Goal: Task Accomplishment & Management: Manage account settings

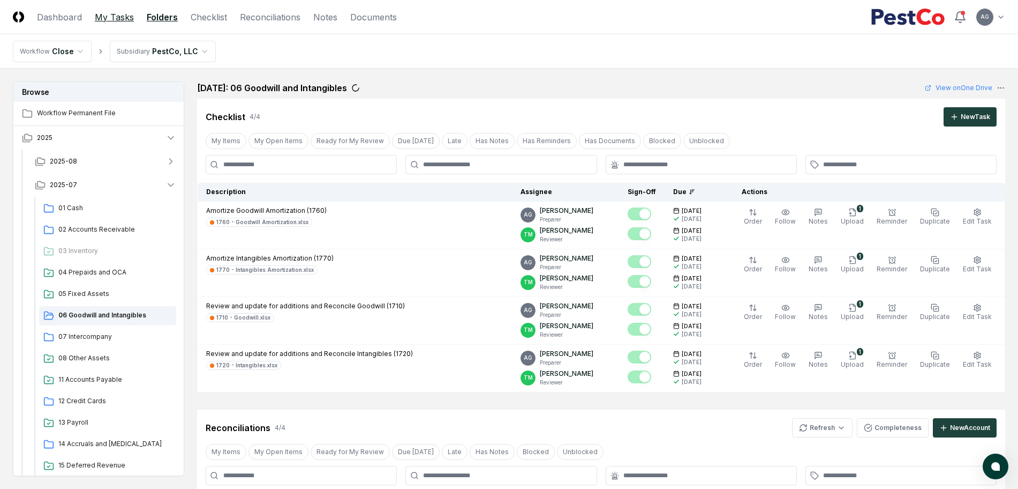
click at [115, 17] on link "My Tasks" at bounding box center [114, 17] width 39 height 13
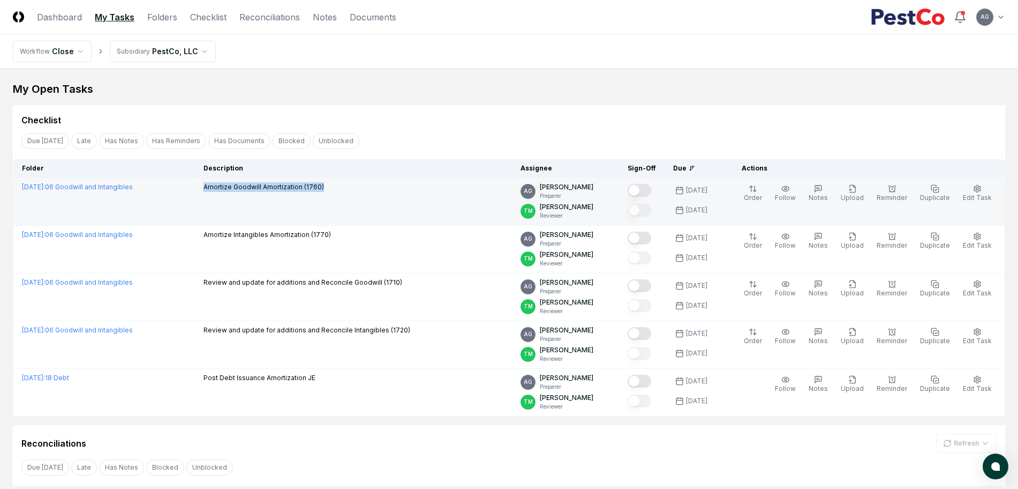
drag, startPoint x: 356, startPoint y: 189, endPoint x: 227, endPoint y: 190, distance: 128.6
click at [227, 190] on div "Amortize Goodwill Amortization (1760)" at bounding box center [354, 188] width 300 height 12
copy p "Amortize Goodwill Amortization (1760)"
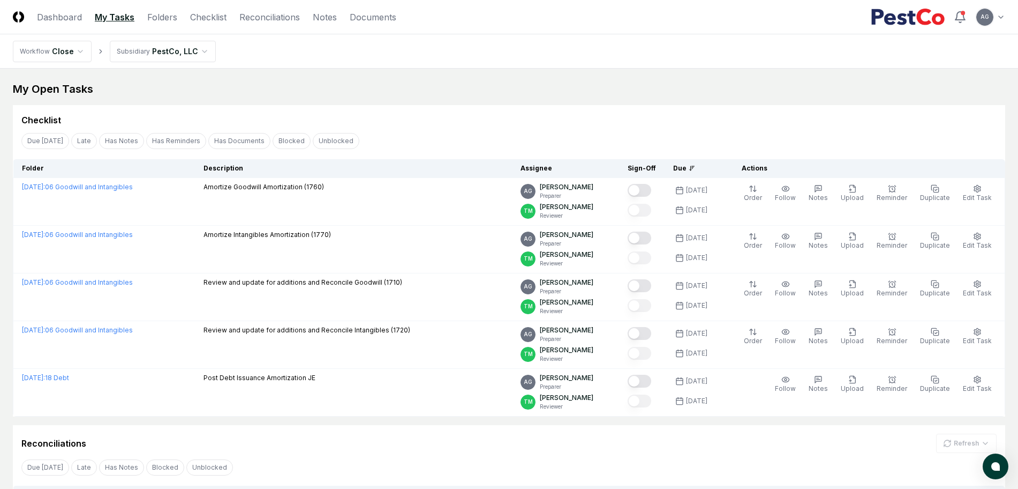
click at [481, 110] on div "Checklist" at bounding box center [509, 115] width 993 height 21
click at [497, 116] on div "Checklist" at bounding box center [508, 120] width 975 height 13
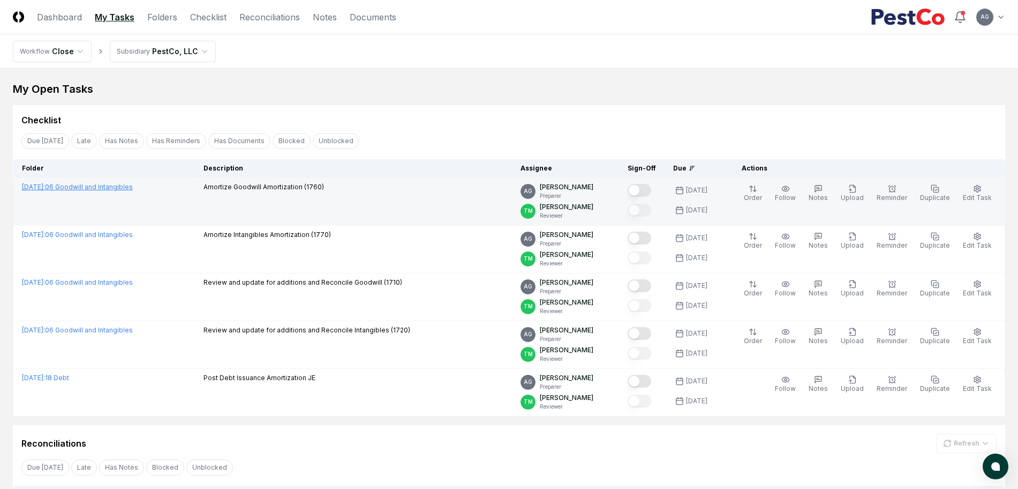
click at [112, 186] on link "[DATE] : 06 Goodwill and Intangibles" at bounding box center [77, 187] width 111 height 8
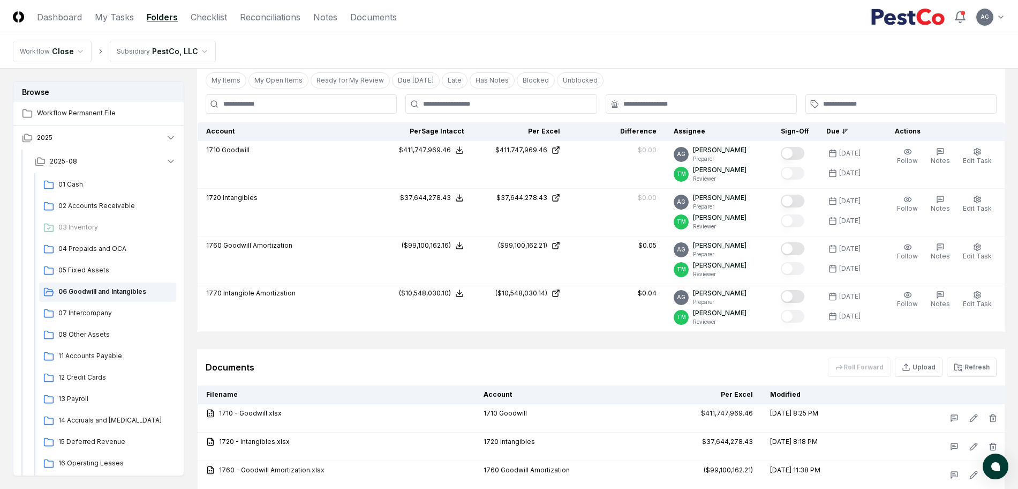
scroll to position [477, 0]
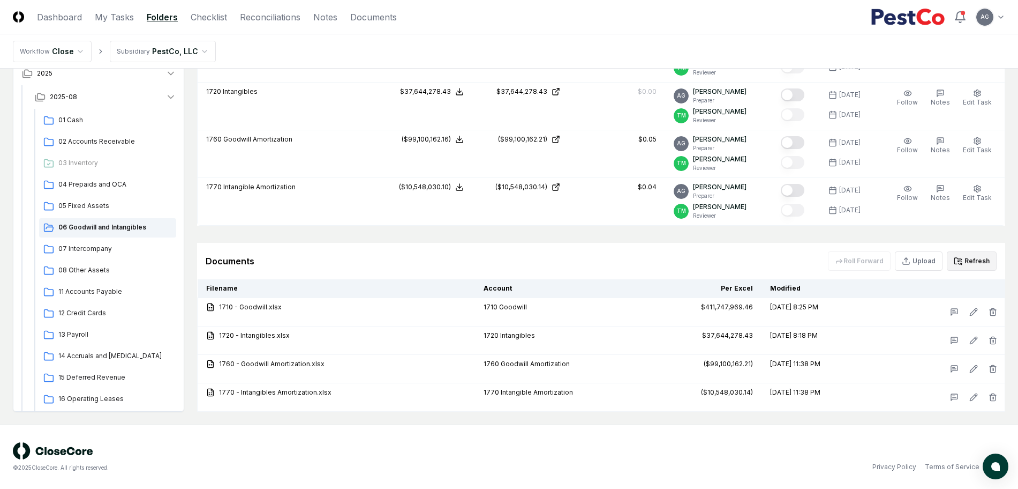
click at [961, 257] on icon at bounding box center [958, 261] width 9 height 9
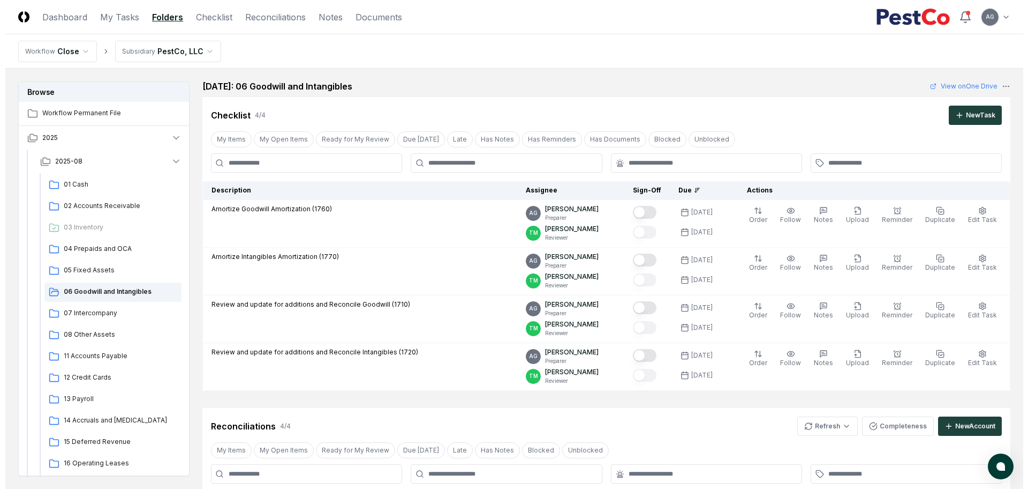
scroll to position [0, 0]
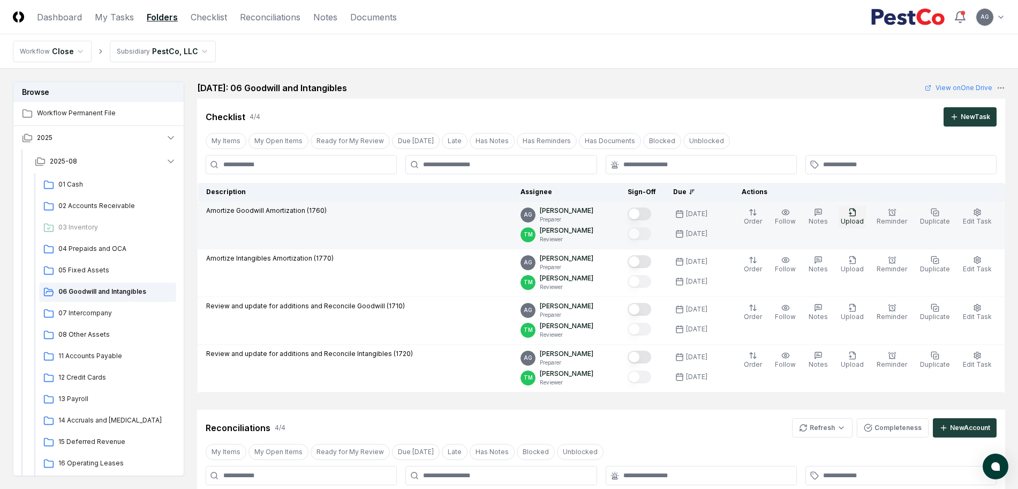
click at [855, 223] on span "Upload" at bounding box center [852, 221] width 23 height 8
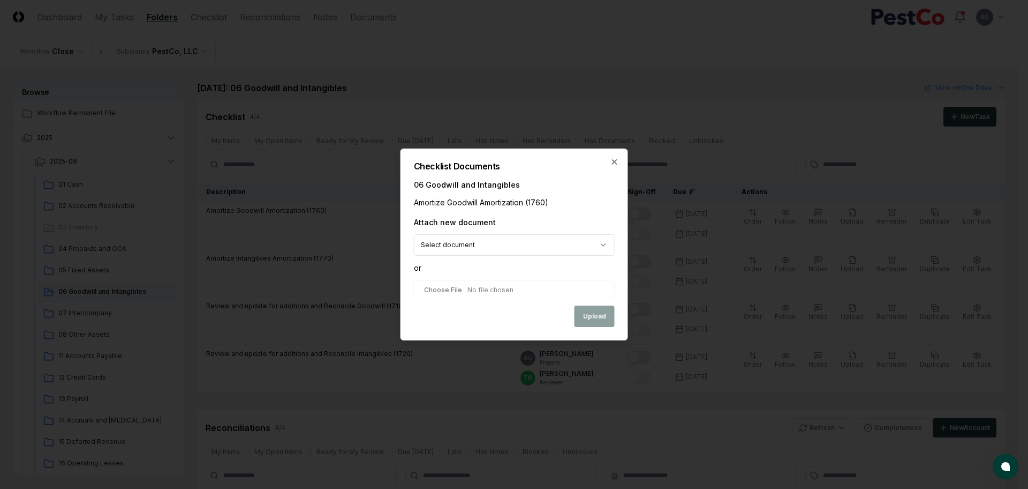
click at [603, 245] on body "CloseCore Dashboard My Tasks Folders Checklist Reconciliations Notes Documents …" at bounding box center [509, 483] width 1018 height 966
select select "**********"
click at [592, 316] on button "Upload" at bounding box center [595, 316] width 40 height 21
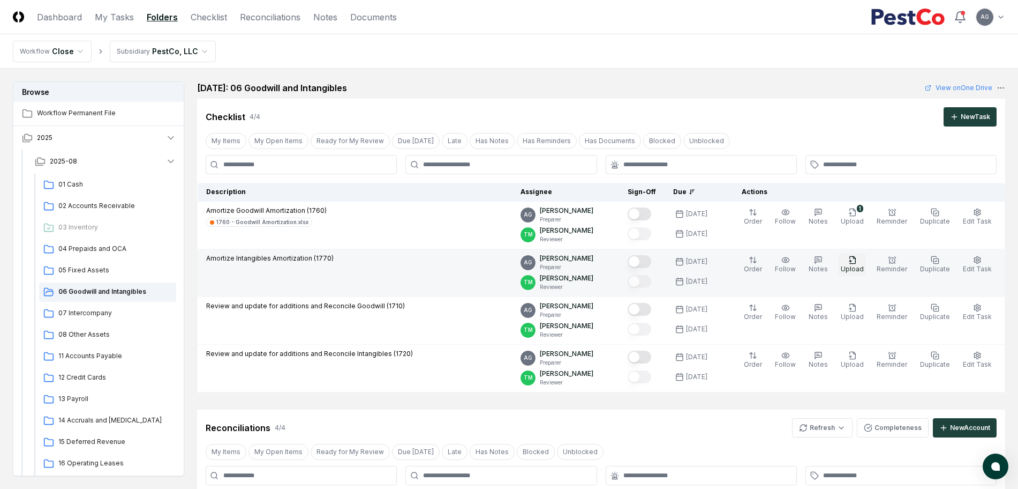
click at [855, 263] on icon "button" at bounding box center [853, 259] width 6 height 7
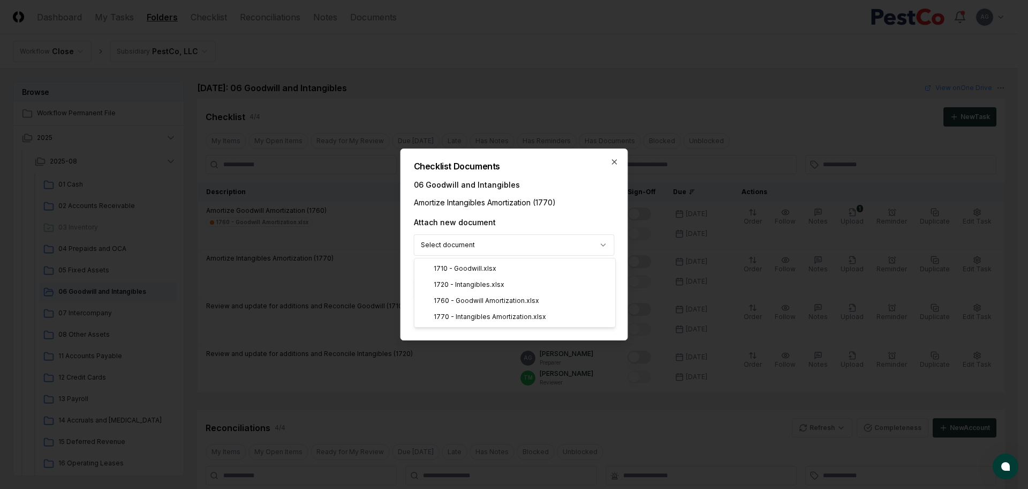
click at [612, 245] on body "CloseCore Dashboard My Tasks Folders Checklist Reconciliations Notes Documents …" at bounding box center [509, 483] width 1018 height 966
select select "**********"
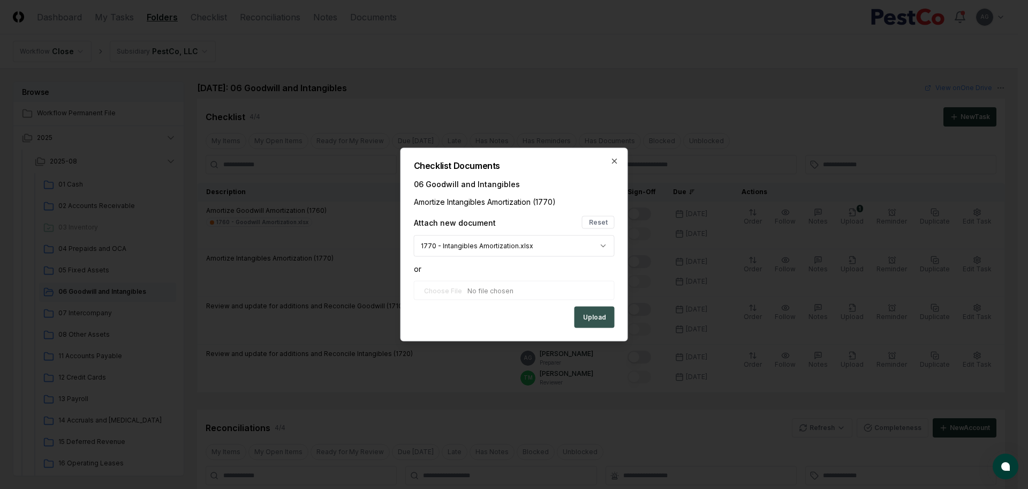
click at [595, 308] on button "Upload" at bounding box center [595, 316] width 40 height 21
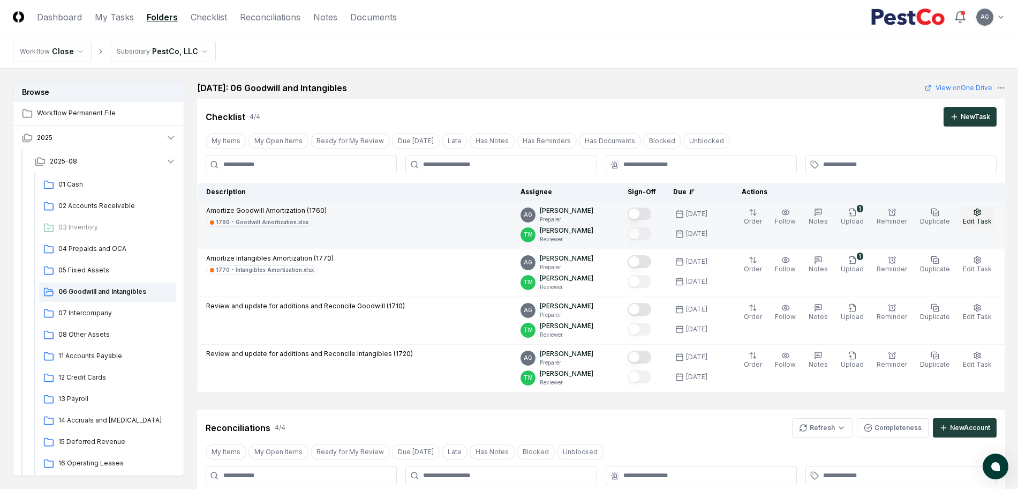
click at [983, 219] on span "Edit Task" at bounding box center [977, 221] width 29 height 8
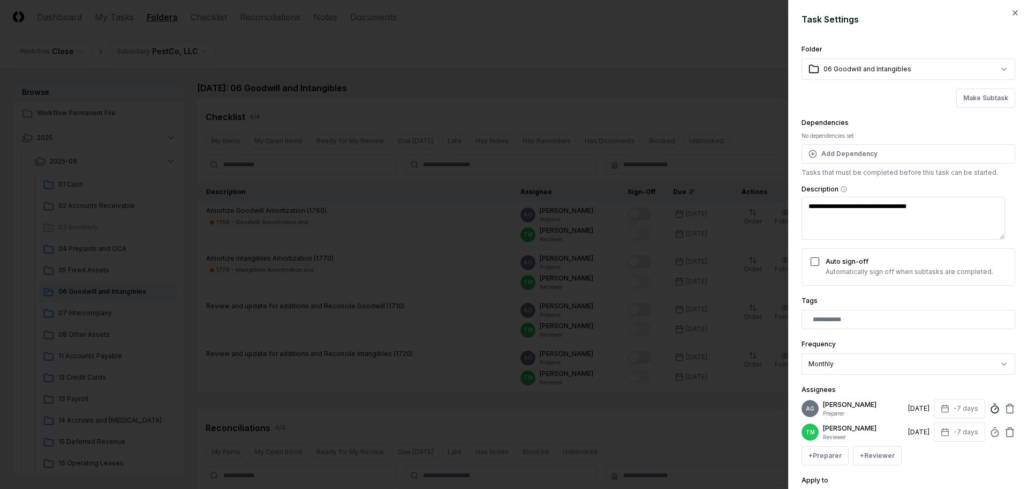
click at [992, 412] on circle at bounding box center [995, 409] width 7 height 7
type textarea "*"
type input "*"
type textarea "*"
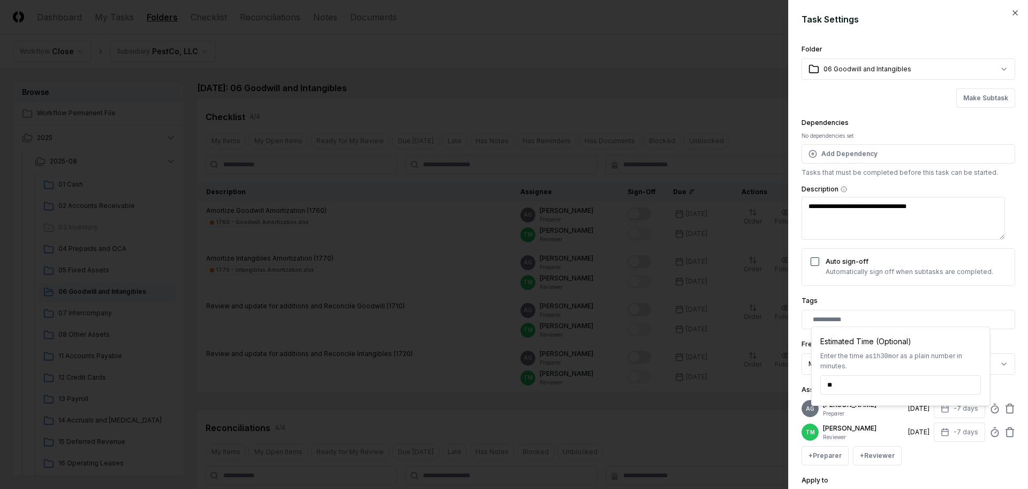
type input "******"
click at [1008, 303] on div "**********" at bounding box center [909, 244] width 240 height 489
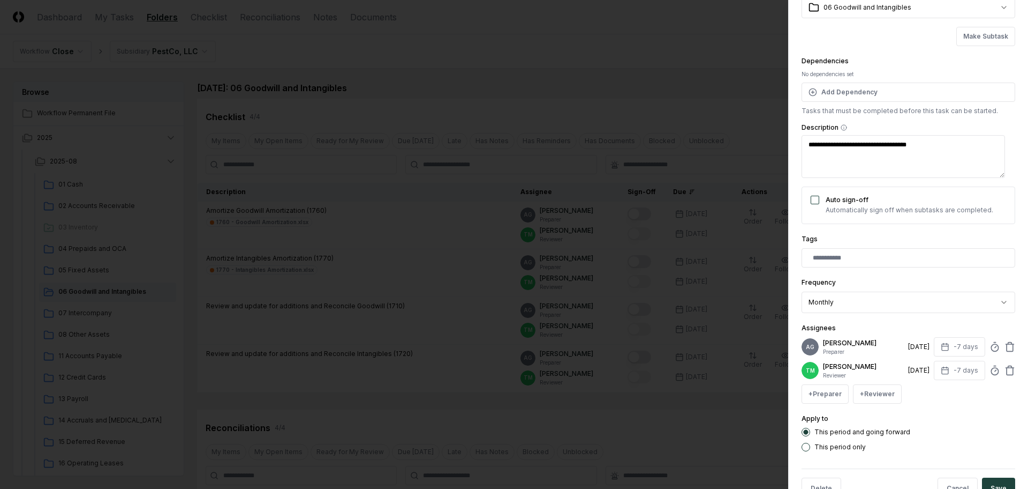
scroll to position [109, 0]
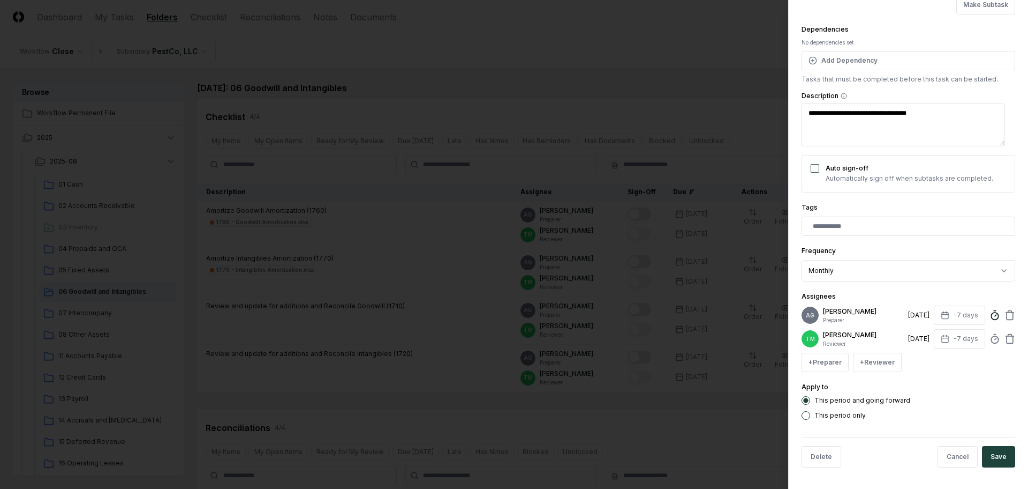
click at [990, 310] on icon at bounding box center [995, 315] width 11 height 11
click at [985, 461] on button "Save" at bounding box center [998, 456] width 33 height 21
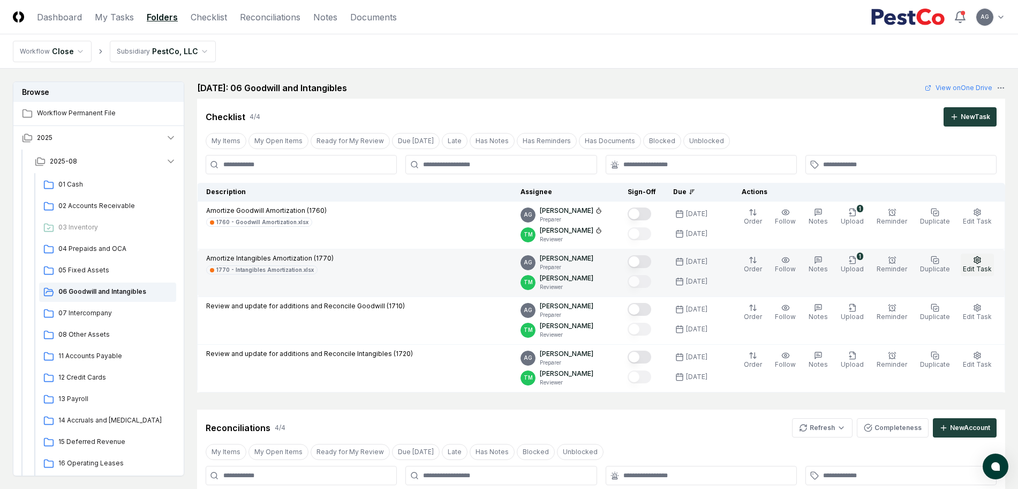
click at [974, 262] on icon "button" at bounding box center [977, 260] width 9 height 9
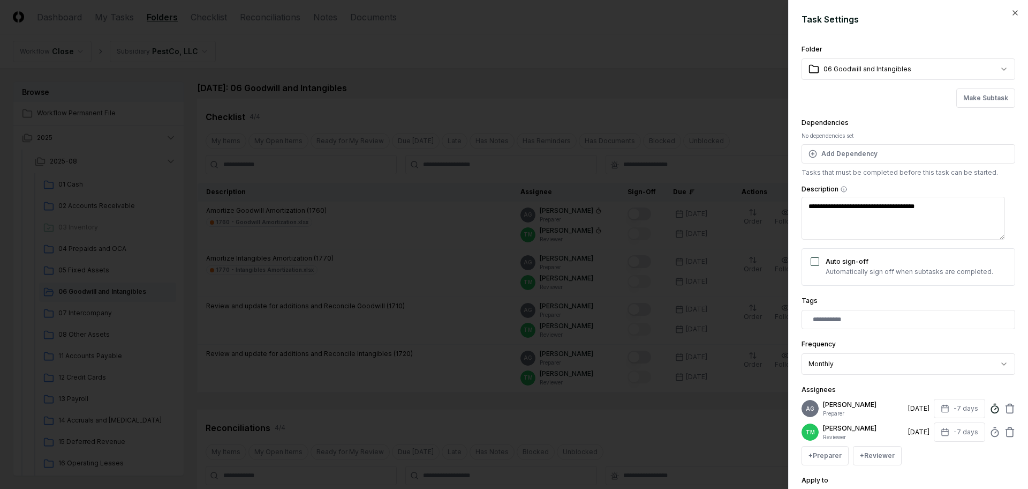
click at [990, 412] on icon at bounding box center [995, 408] width 11 height 11
type textarea "*"
type input "******"
click at [1007, 302] on div "**********" at bounding box center [909, 244] width 240 height 489
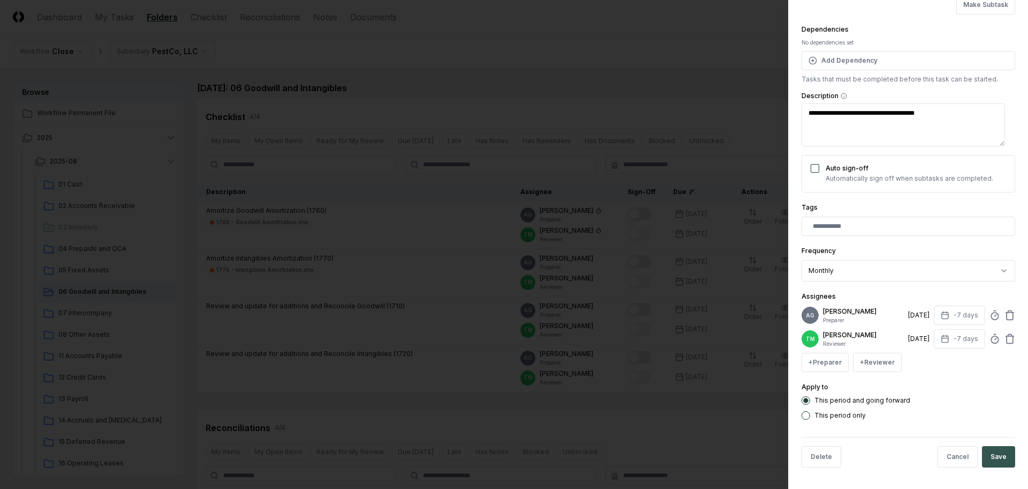
click at [997, 455] on button "Save" at bounding box center [998, 456] width 33 height 21
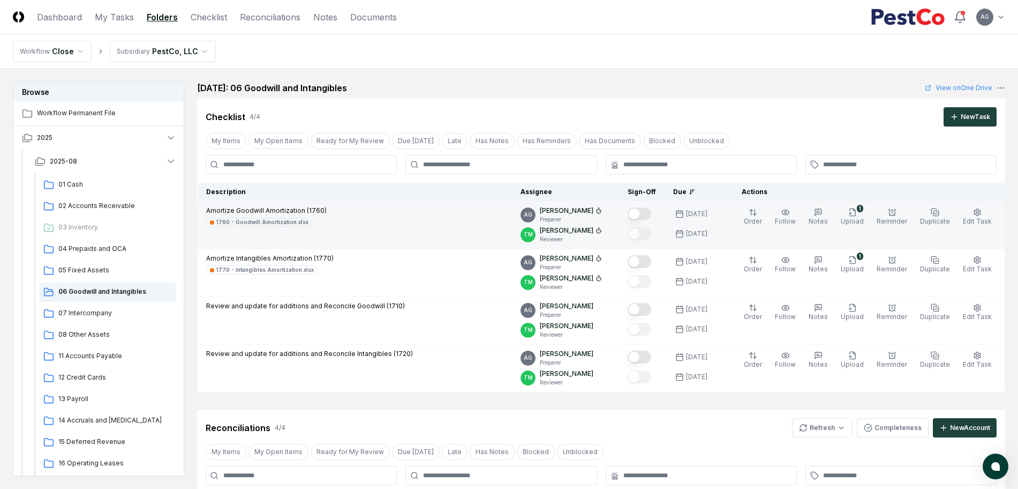
click at [649, 216] on button "Mark complete" at bounding box center [640, 213] width 24 height 13
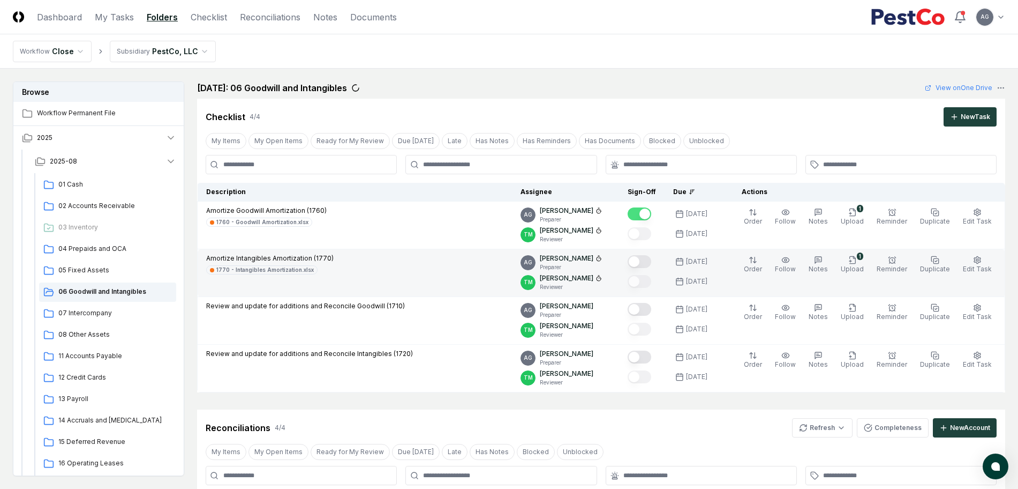
click at [651, 263] on button "Mark complete" at bounding box center [640, 261] width 24 height 13
click at [694, 100] on div "Checklist 4 / 4 New Task" at bounding box center [601, 113] width 808 height 28
click at [709, 91] on div "[DATE]: 06 Goodwill and Intangibles View on One Drive" at bounding box center [601, 87] width 808 height 13
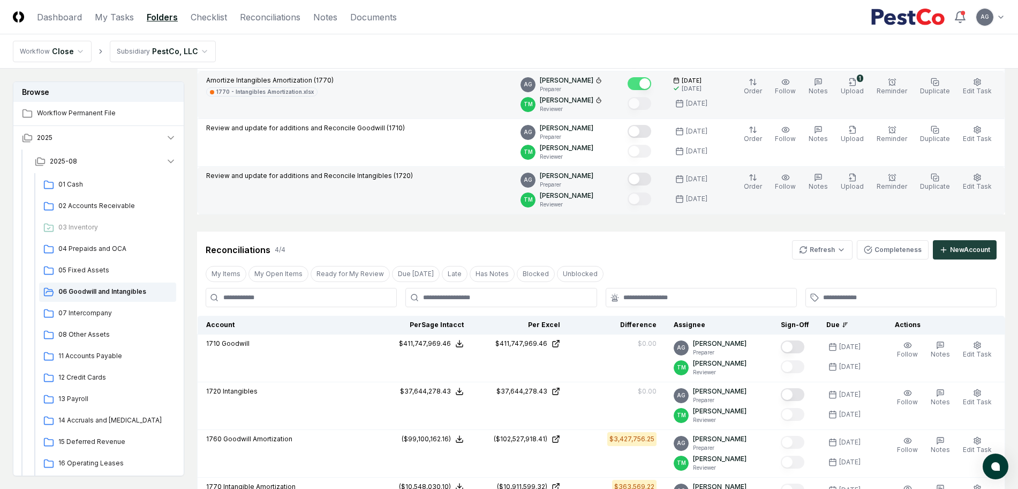
scroll to position [201, 0]
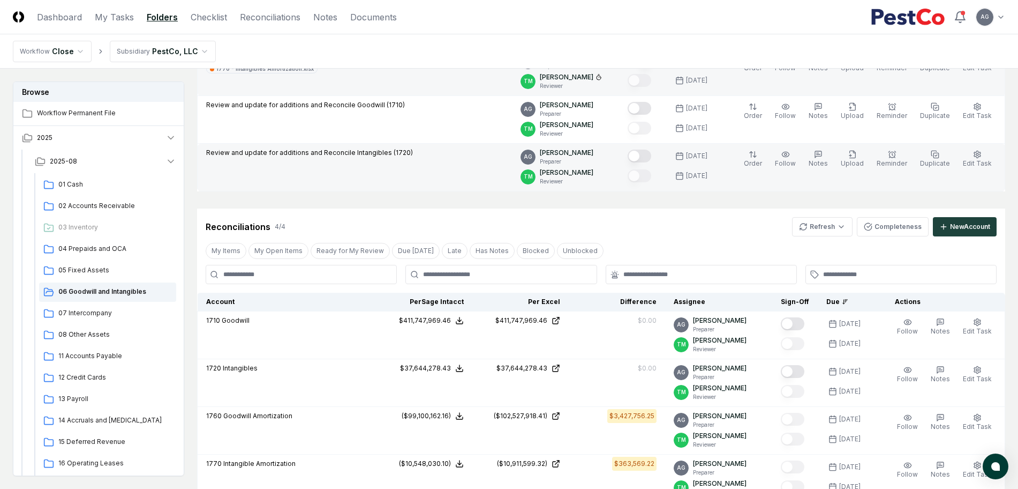
click at [710, 244] on div "My Items My Open Items Ready for My Review Due [DATE] Late Has Notes Blocked Un…" at bounding box center [601, 251] width 808 height 20
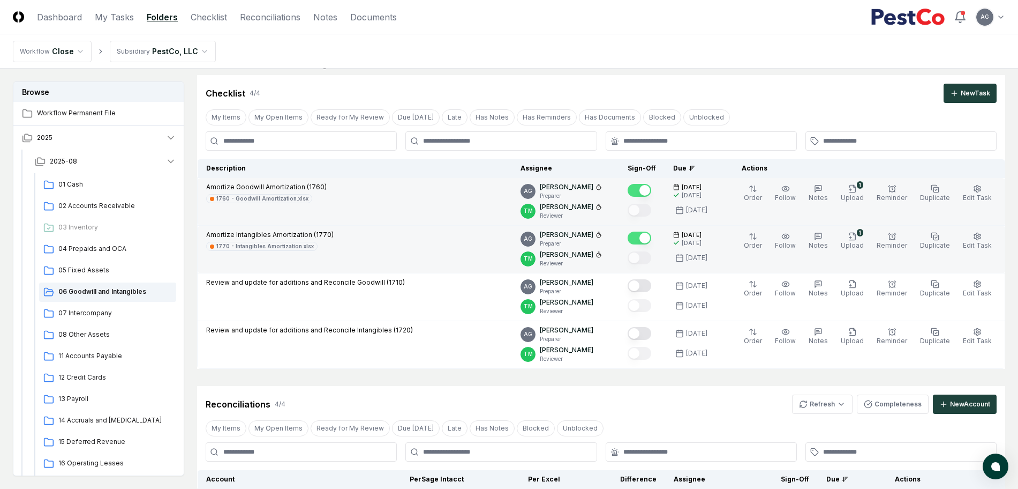
scroll to position [0, 0]
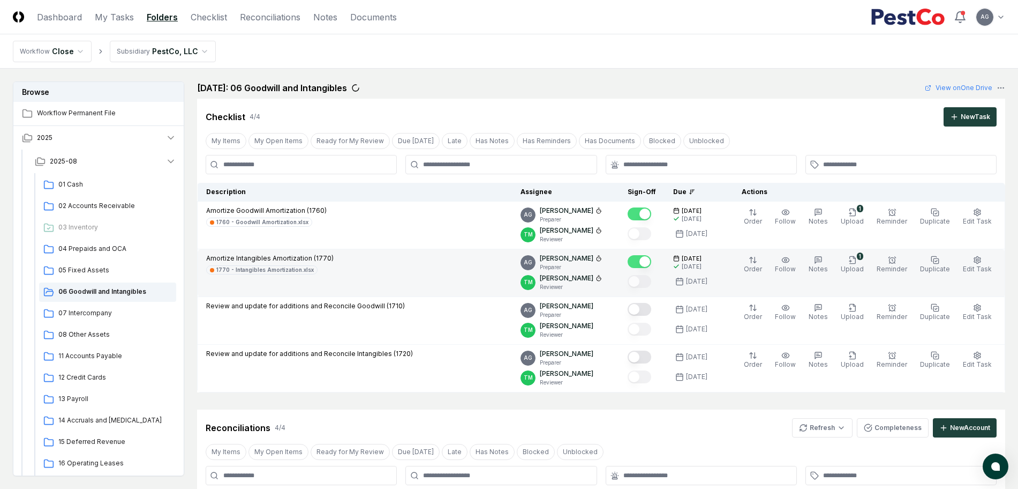
click at [638, 71] on main "Browse Workflow Permanent File 2025 2025-08 01 Cash 02 Accounts Receivable 03 I…" at bounding box center [509, 485] width 1018 height 833
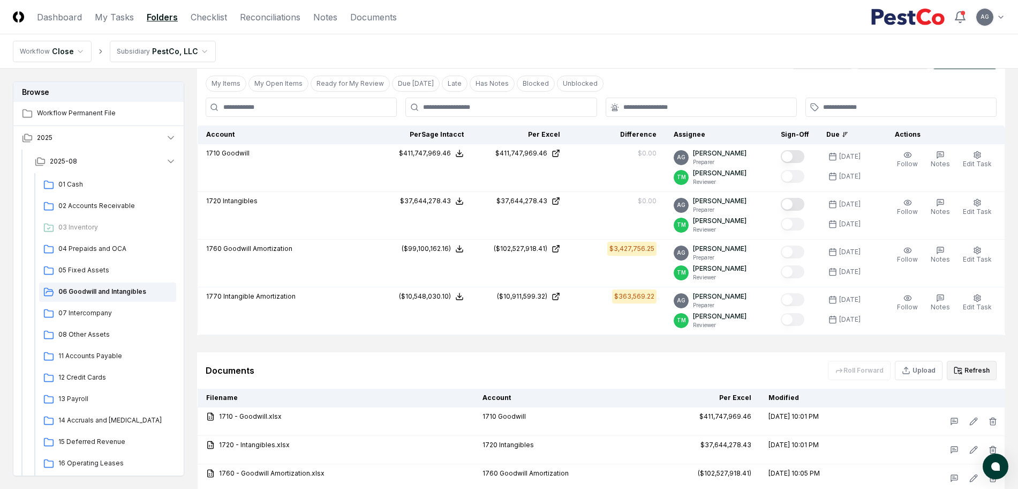
scroll to position [477, 0]
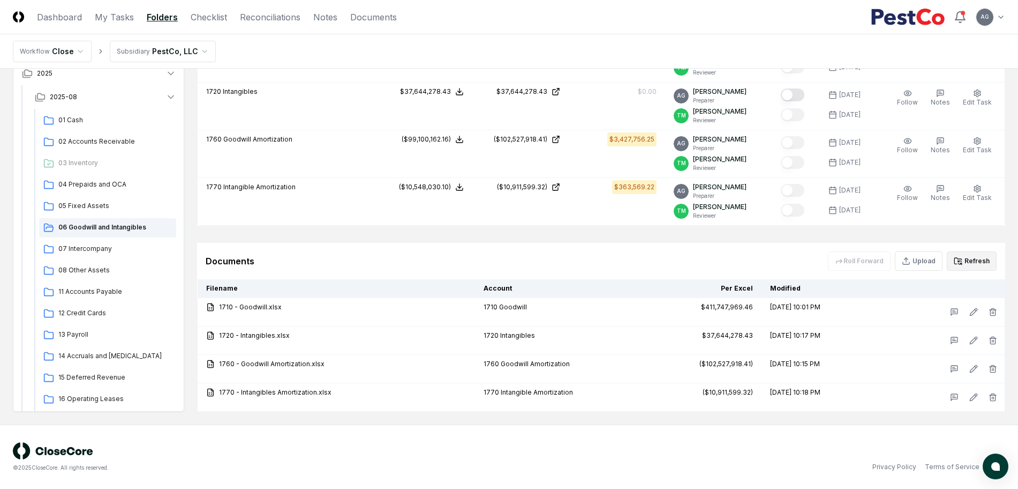
click at [983, 264] on button "Refresh" at bounding box center [972, 260] width 50 height 19
click at [613, 253] on div "Documents Roll Forward Upload Refresh" at bounding box center [601, 260] width 791 height 19
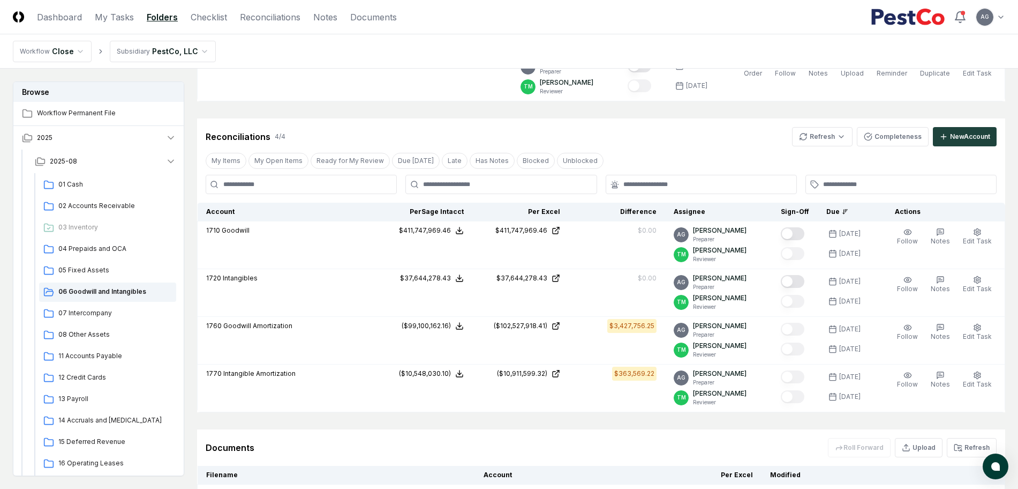
scroll to position [276, 0]
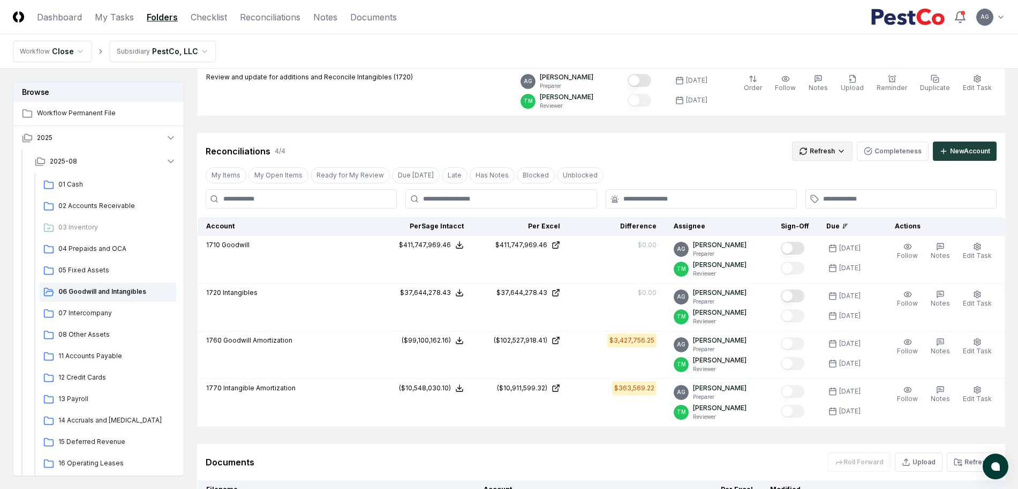
click at [840, 155] on html "CloseCore Dashboard My Tasks Folders Checklist Reconciliations Notes Documents …" at bounding box center [509, 207] width 1018 height 966
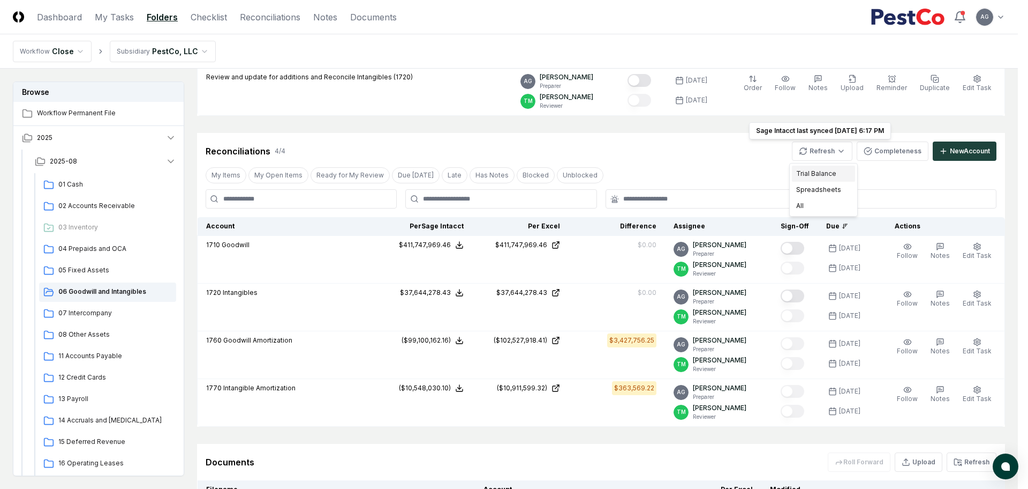
click at [827, 170] on div "Trial Balance" at bounding box center [823, 174] width 63 height 16
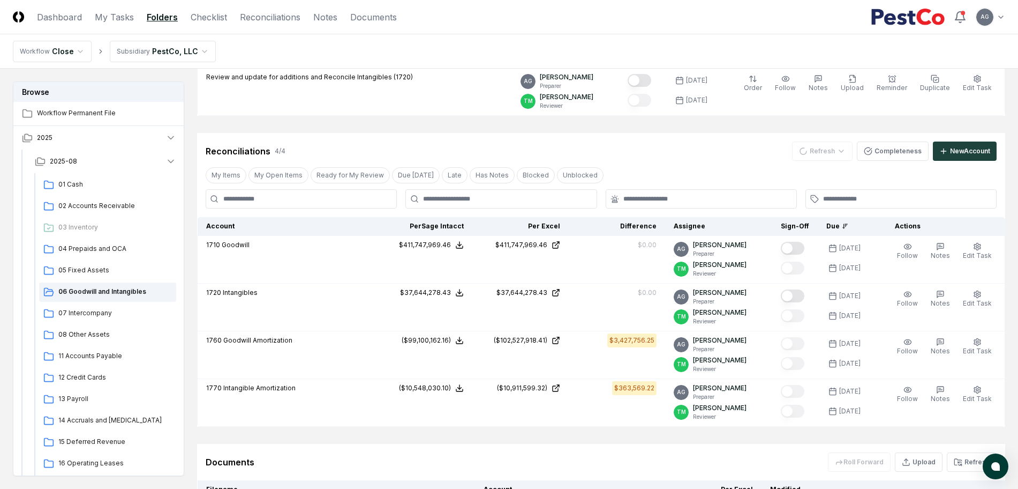
click at [670, 157] on div "Reconciliations 4 / 4 Refresh Completeness New Account" at bounding box center [601, 150] width 791 height 19
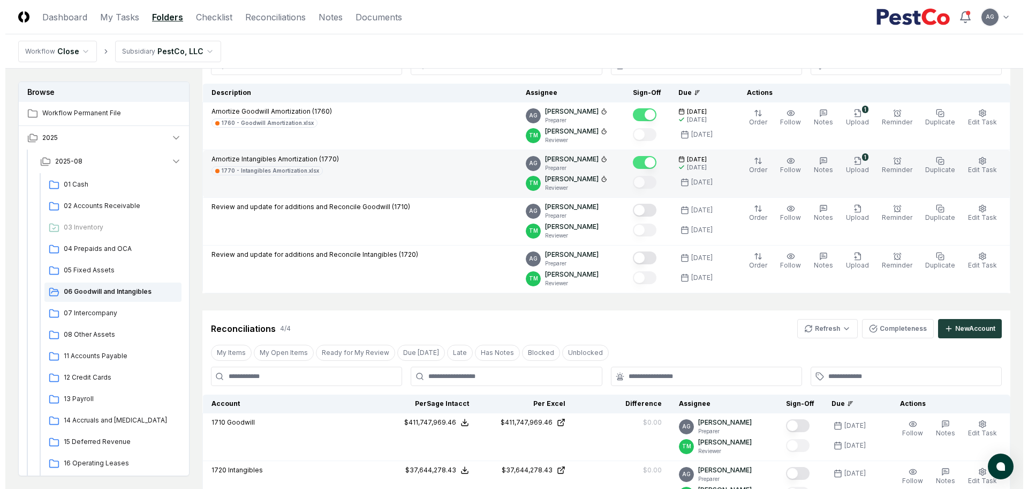
scroll to position [76, 0]
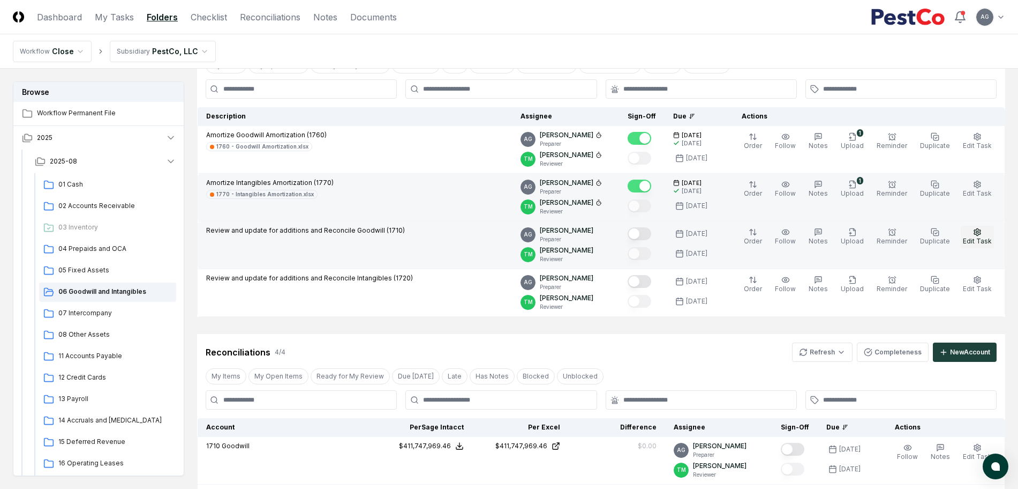
click at [973, 239] on span "Edit Task" at bounding box center [977, 241] width 29 height 8
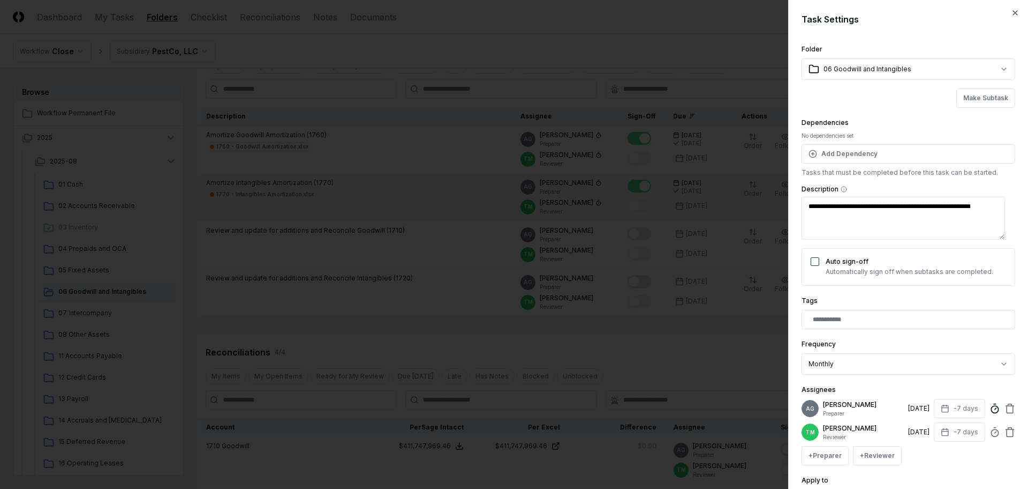
click at [990, 411] on icon at bounding box center [995, 408] width 11 height 11
type textarea "*"
type input "*****"
click at [982, 293] on div "**********" at bounding box center [909, 278] width 214 height 470
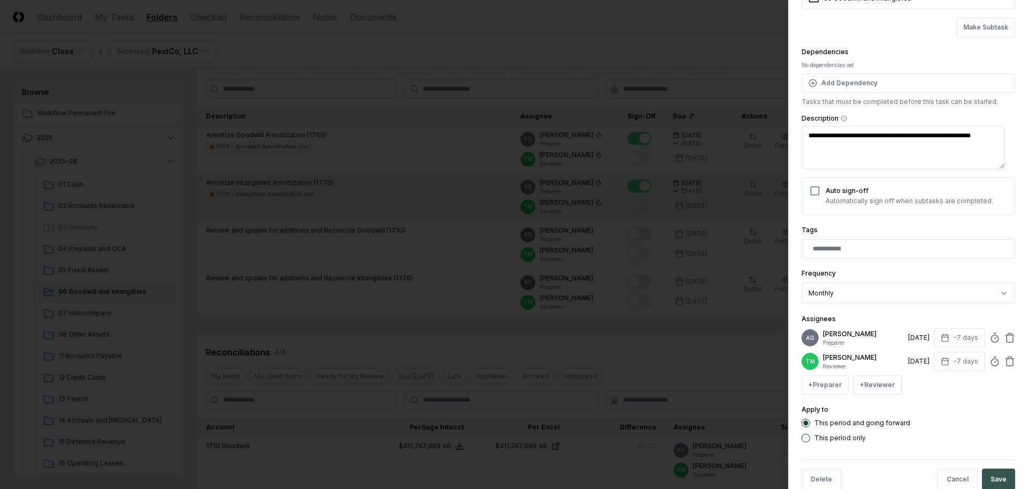
scroll to position [109, 0]
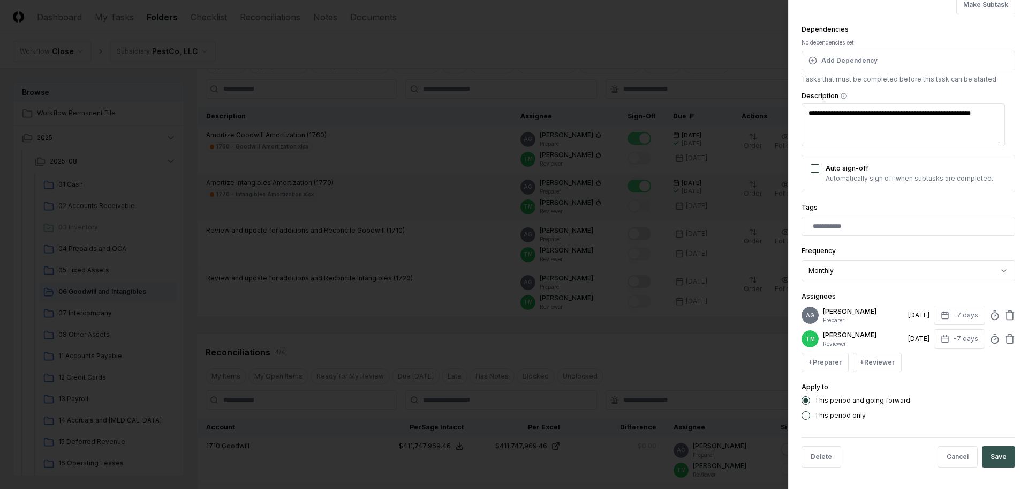
click at [987, 456] on button "Save" at bounding box center [998, 456] width 33 height 21
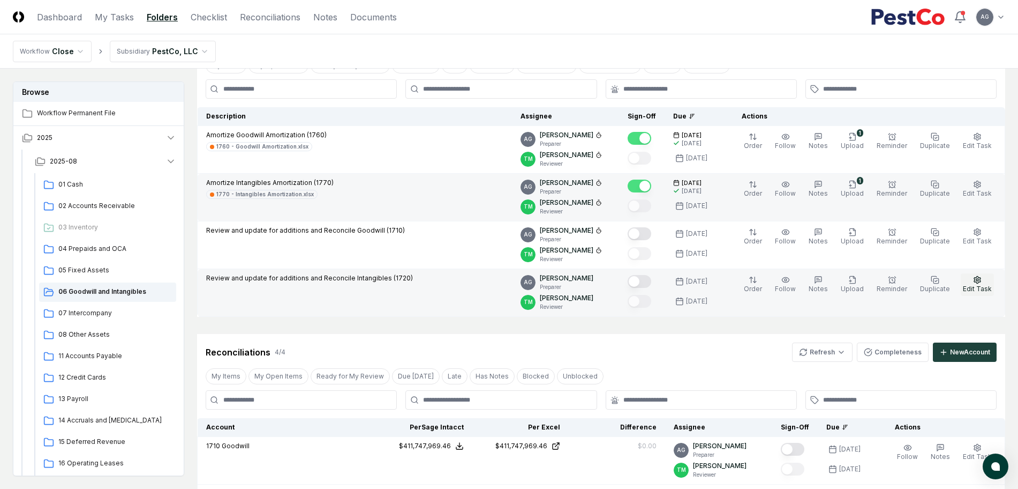
click at [976, 281] on icon "button" at bounding box center [977, 279] width 9 height 9
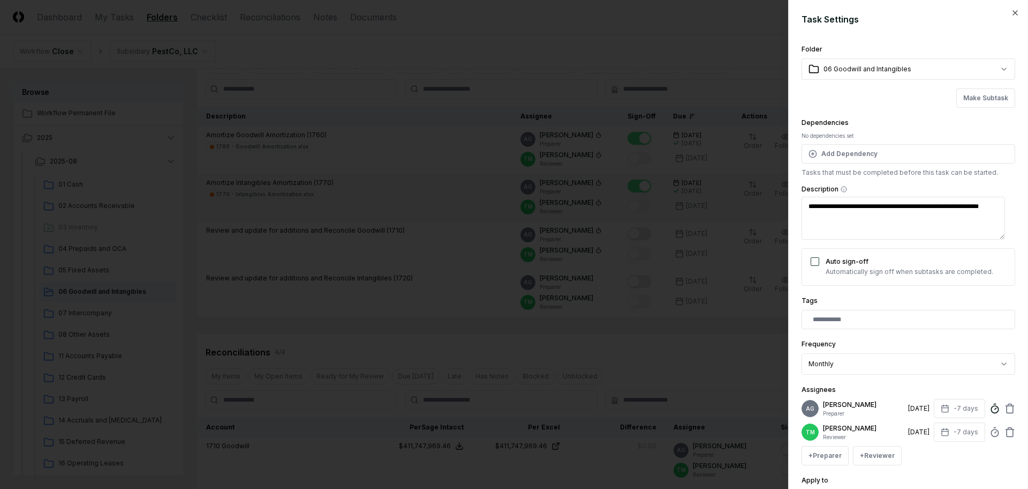
click at [990, 412] on icon at bounding box center [995, 408] width 11 height 11
type textarea "*"
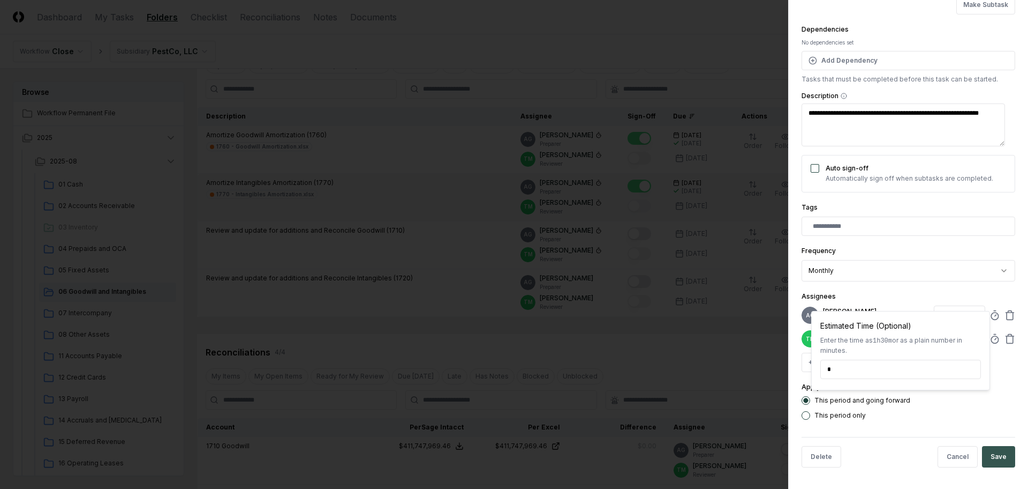
type input "*****"
click at [990, 454] on button "Save" at bounding box center [998, 456] width 33 height 21
type textarea "*"
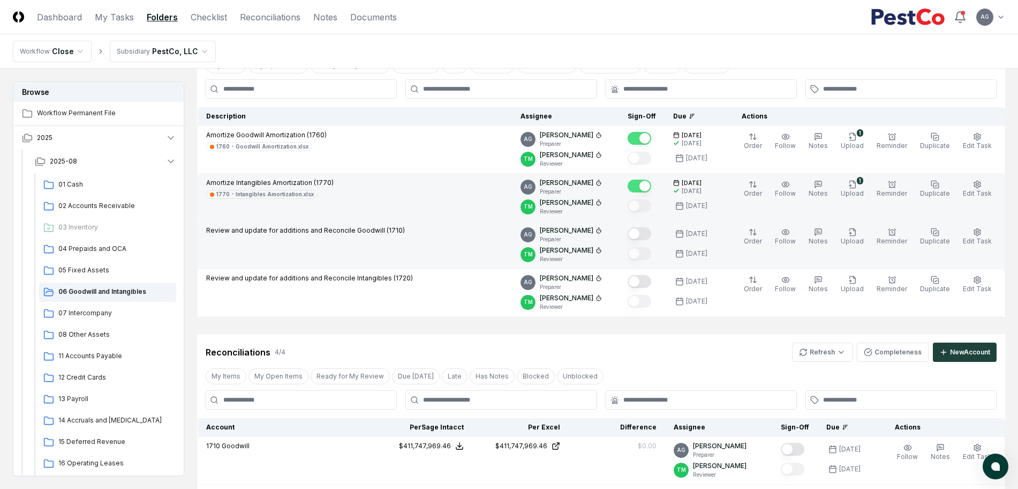
click at [651, 237] on button "Mark complete" at bounding box center [640, 233] width 24 height 13
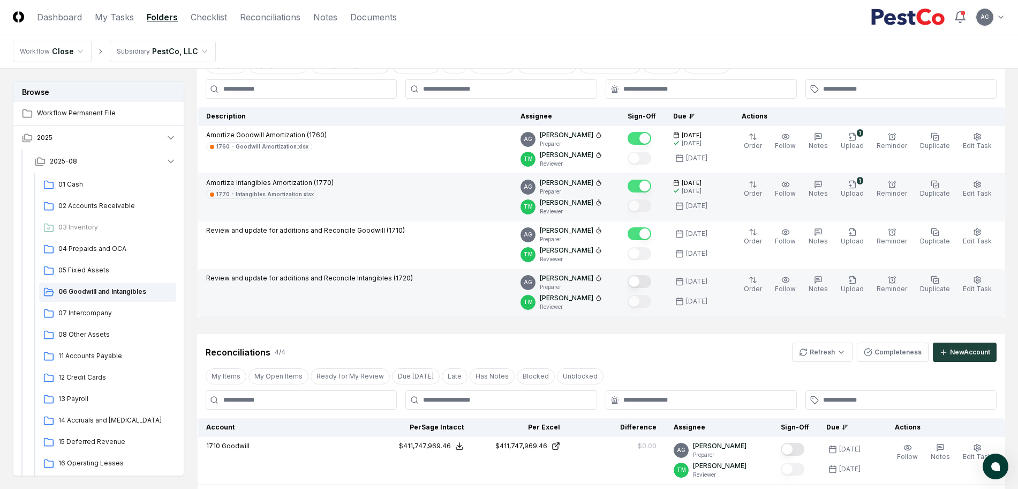
click at [651, 283] on button "Mark complete" at bounding box center [640, 281] width 24 height 13
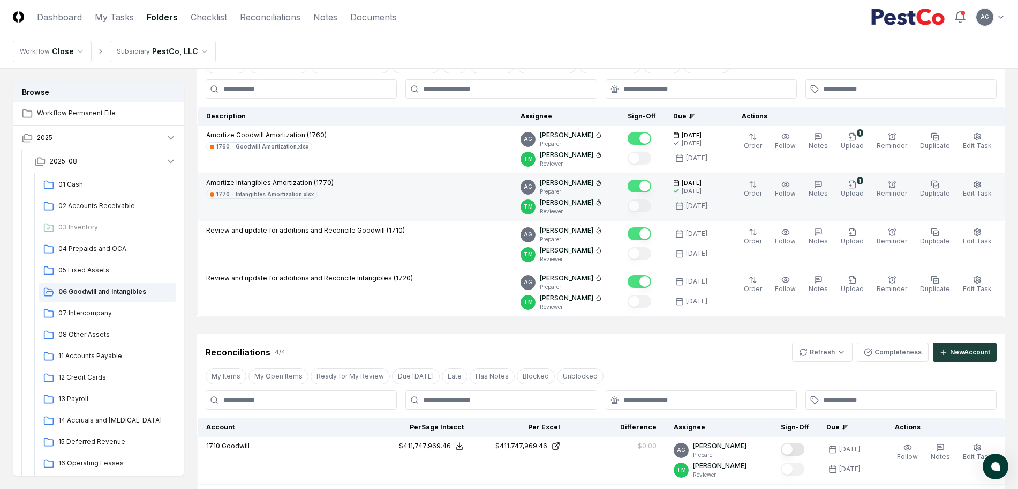
click at [684, 347] on div "Reconciliations 4 / 4 Refresh Completeness New Account" at bounding box center [601, 351] width 791 height 19
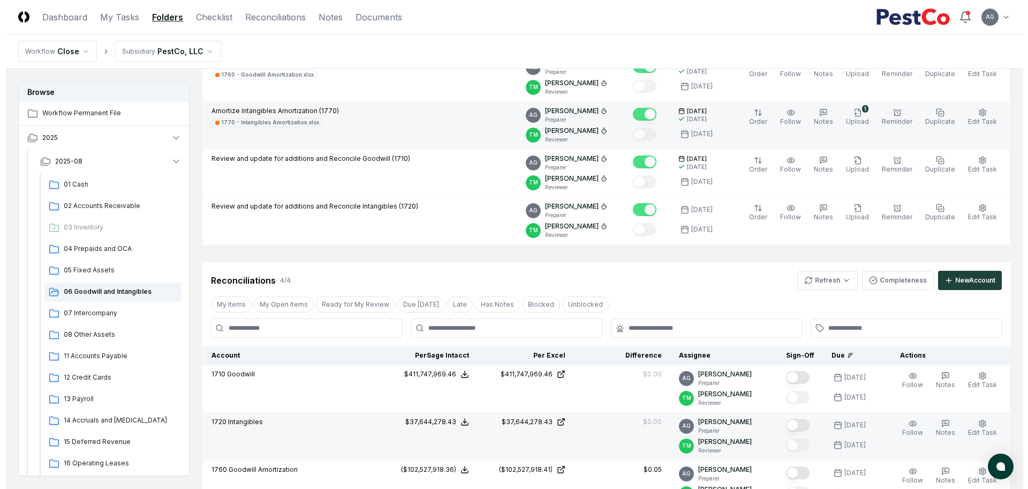
scroll to position [276, 0]
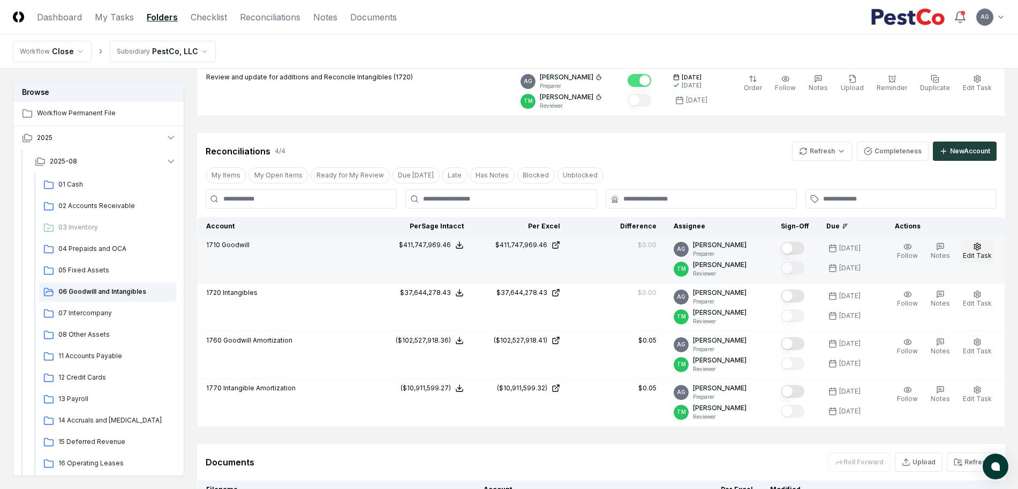
click at [982, 253] on span "Edit Task" at bounding box center [977, 255] width 29 height 8
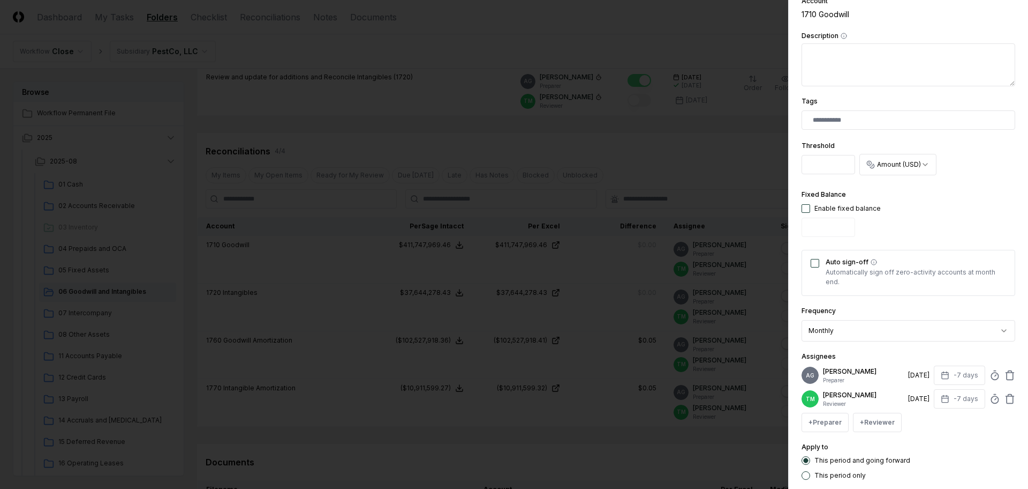
scroll to position [268, 0]
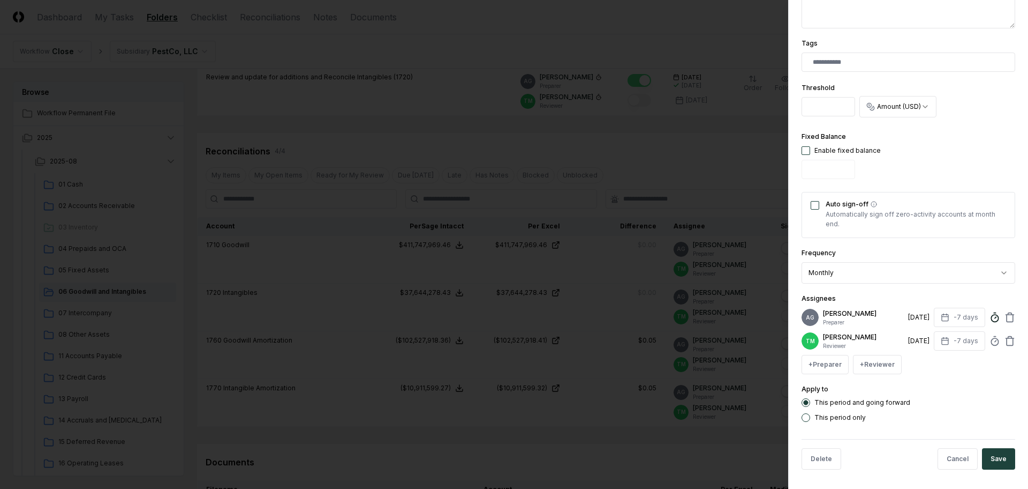
click at [990, 320] on icon at bounding box center [995, 317] width 11 height 11
type input "*****"
click at [997, 469] on button "Save" at bounding box center [998, 458] width 33 height 21
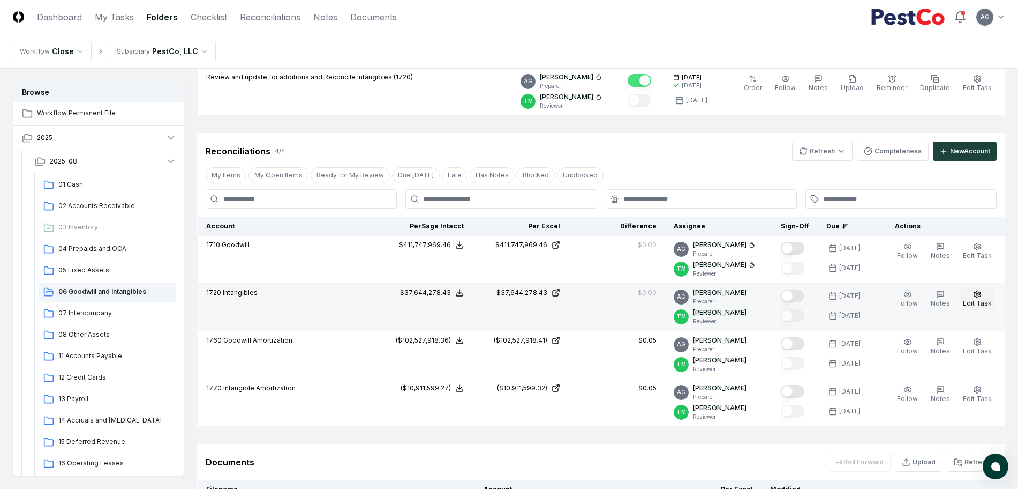
click at [974, 299] on span "Edit Task" at bounding box center [977, 303] width 29 height 8
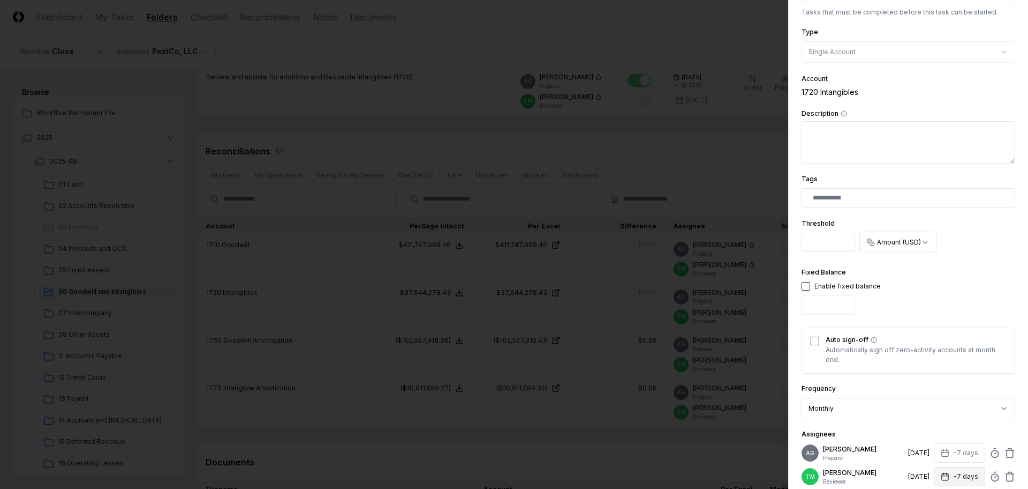
scroll to position [201, 0]
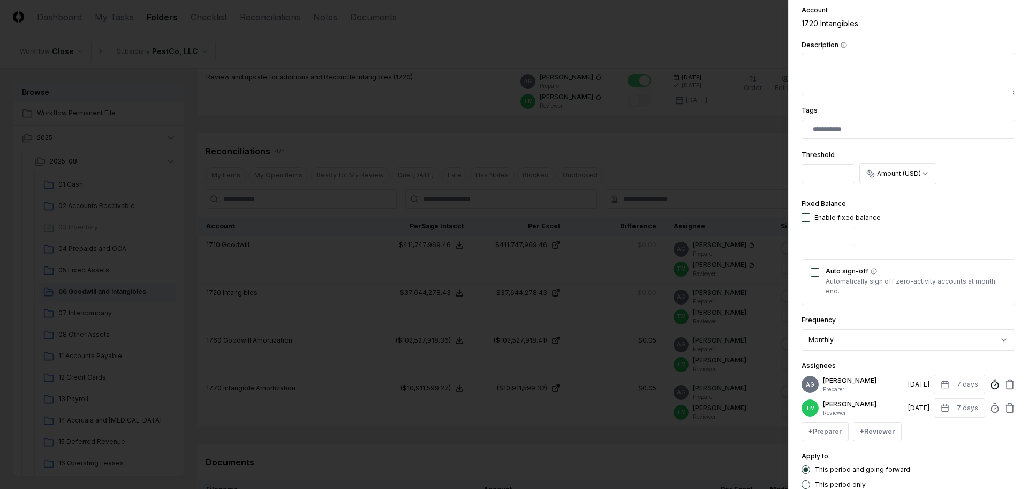
click at [990, 388] on icon at bounding box center [995, 384] width 11 height 11
type input "*****"
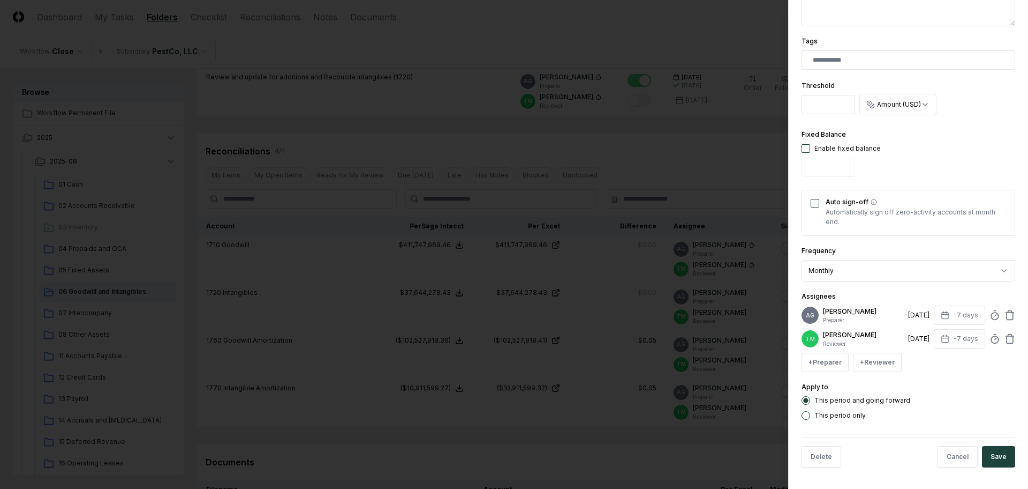
scroll to position [286, 0]
click at [991, 461] on button "Save" at bounding box center [998, 456] width 33 height 21
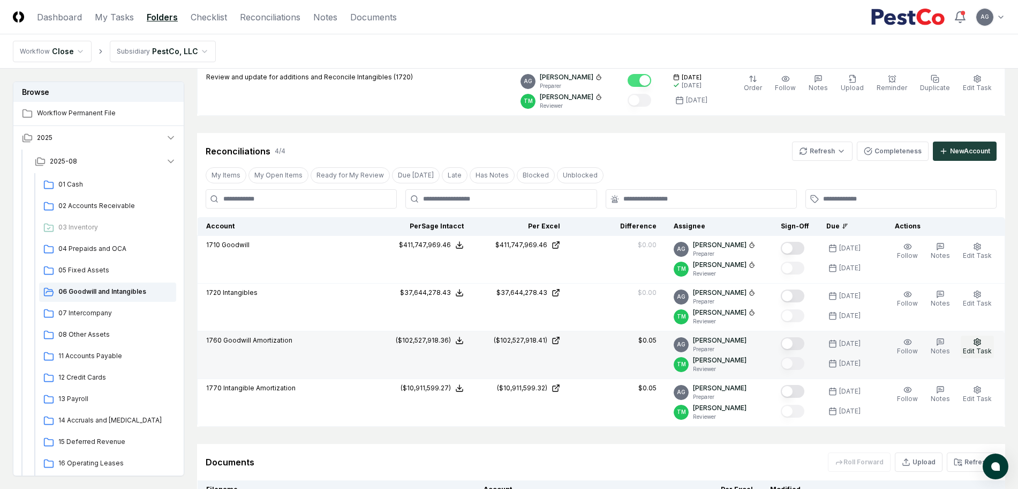
click at [975, 350] on span "Edit Task" at bounding box center [977, 351] width 29 height 8
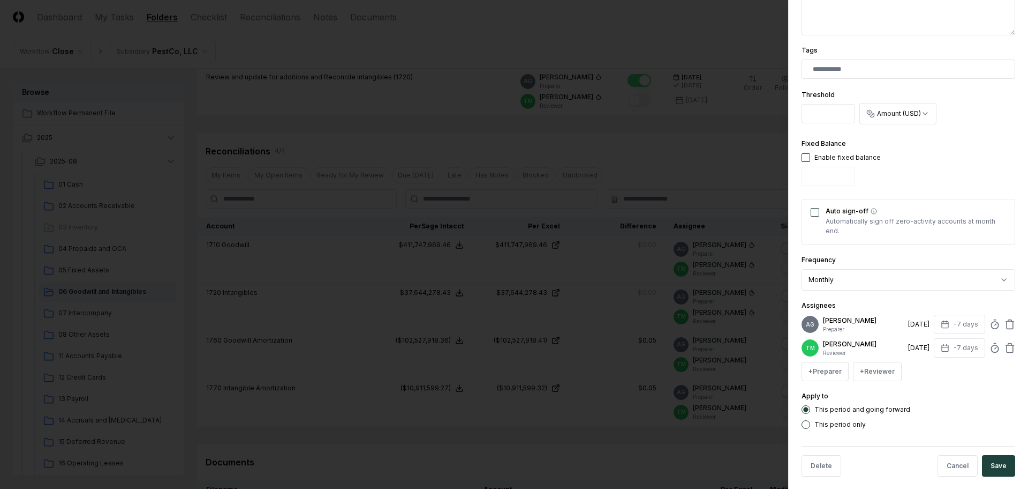
scroll to position [268, 0]
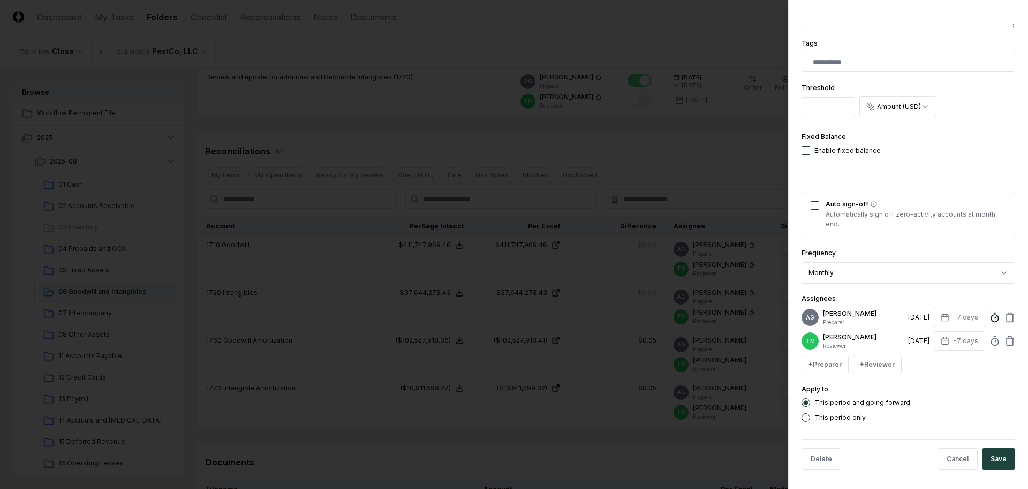
click at [995, 318] on line at bounding box center [996, 318] width 2 height 2
type input "*****"
click at [987, 468] on button "Save" at bounding box center [998, 458] width 33 height 21
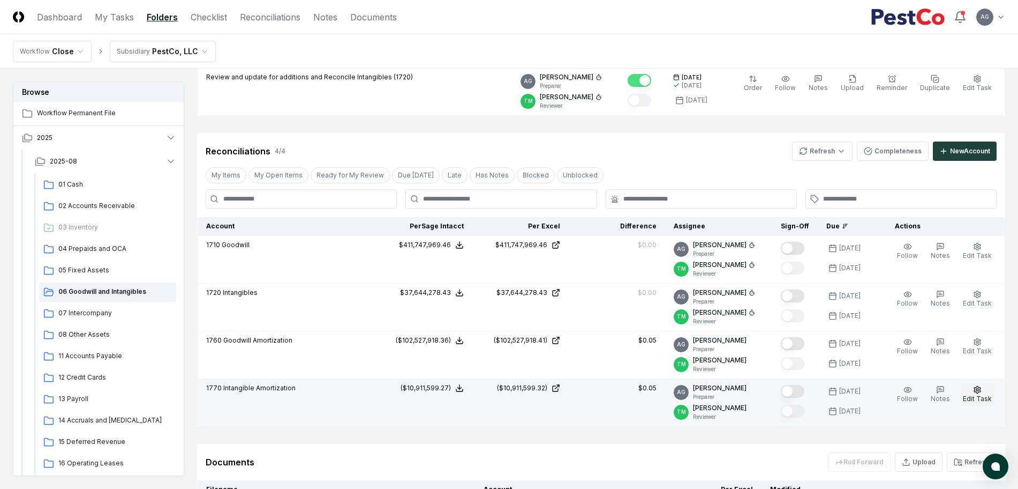
click at [981, 394] on span "Edit Task" at bounding box center [977, 398] width 29 height 8
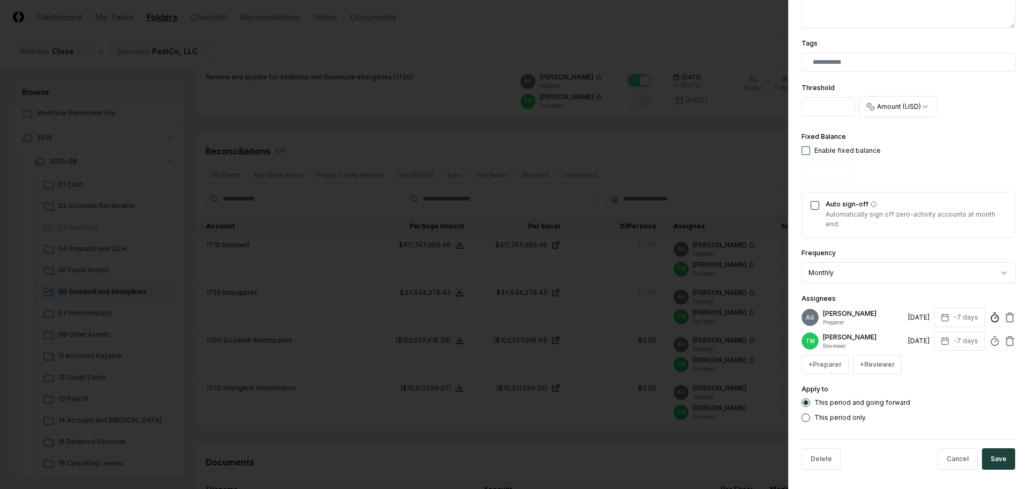
click at [990, 322] on icon at bounding box center [995, 317] width 11 height 11
type input "*****"
click at [983, 469] on button "Save" at bounding box center [998, 458] width 33 height 21
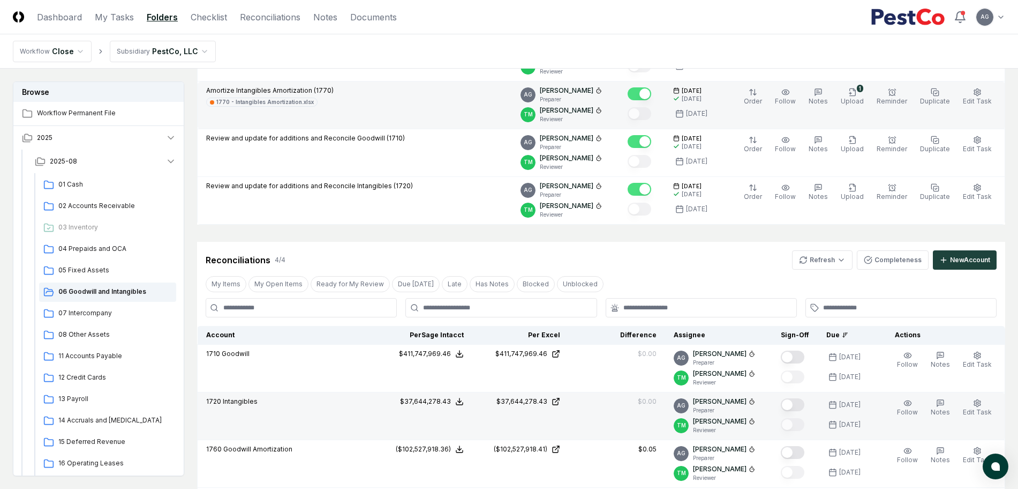
scroll to position [276, 0]
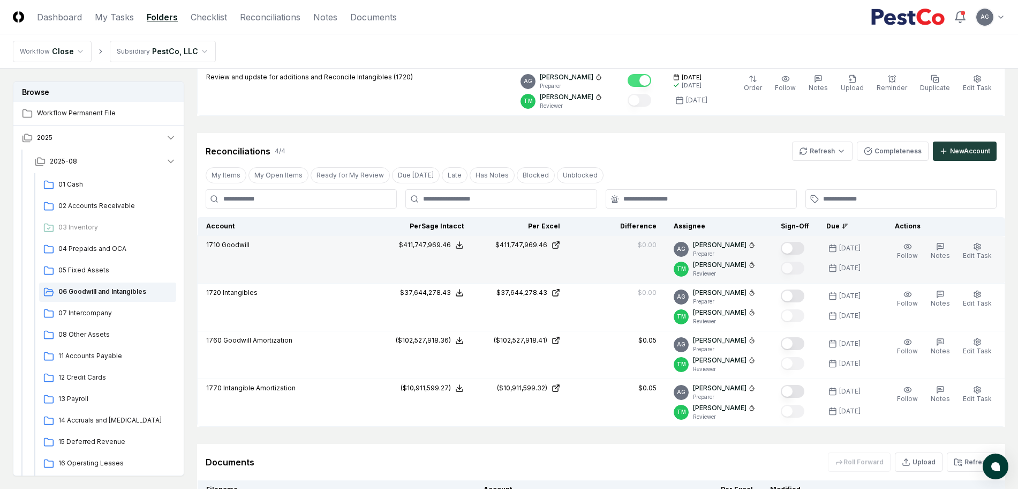
click at [798, 249] on button "Mark complete" at bounding box center [793, 248] width 24 height 13
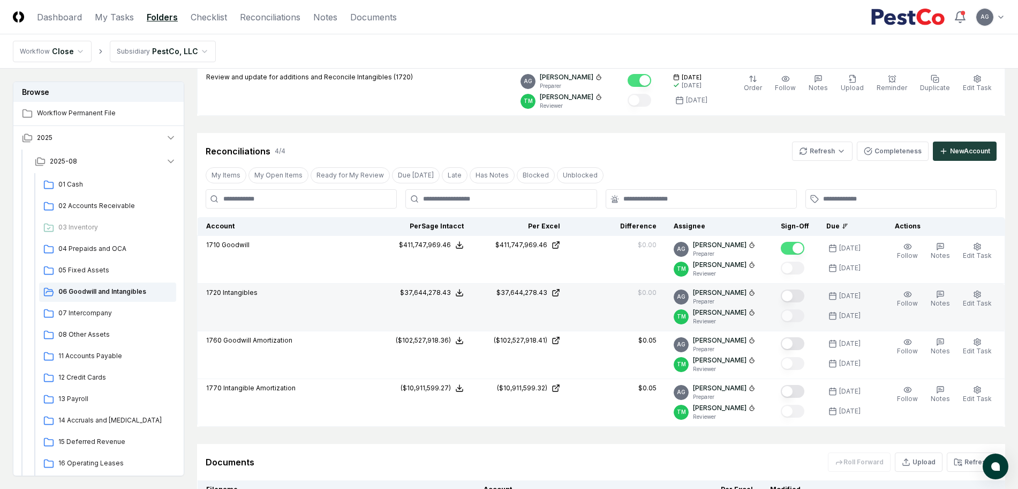
click at [805, 293] on button "Mark complete" at bounding box center [793, 295] width 24 height 13
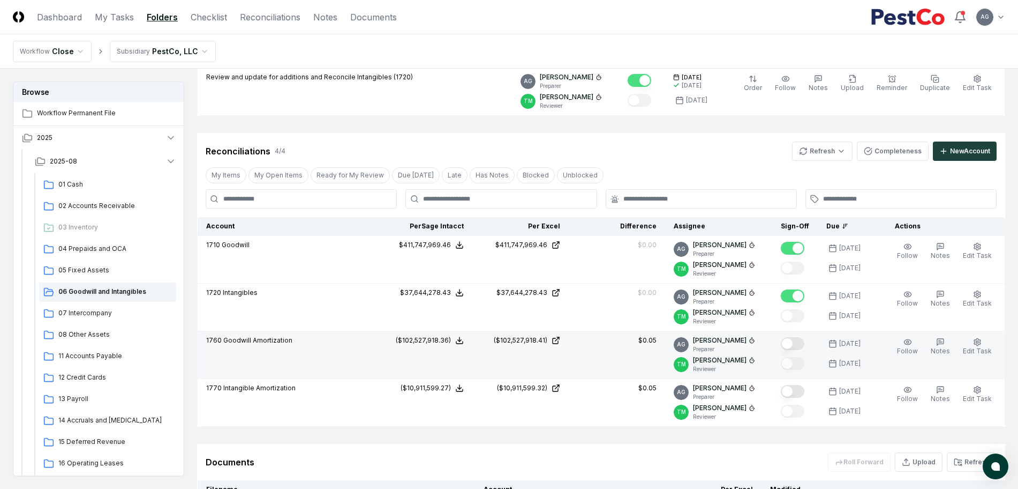
click at [804, 341] on button "Mark complete" at bounding box center [793, 343] width 24 height 13
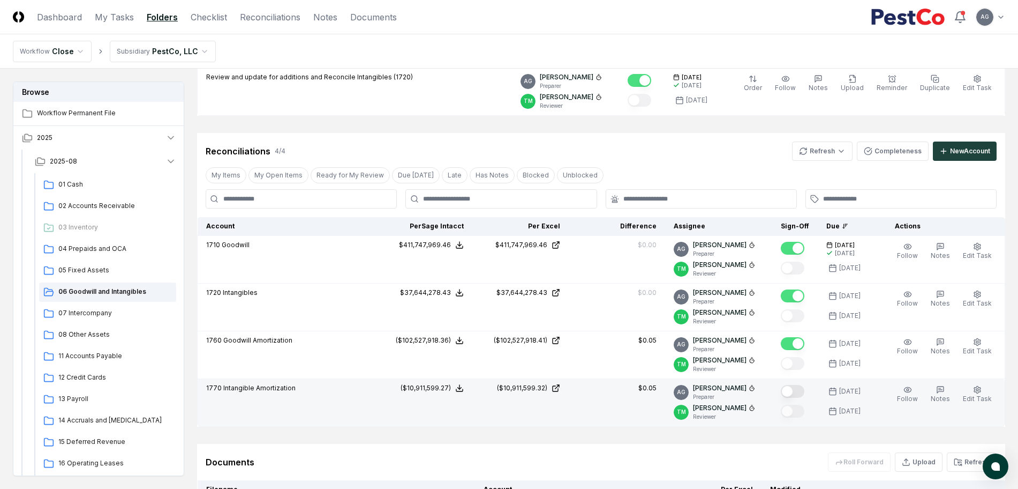
click at [804, 391] on button "Mark complete" at bounding box center [793, 391] width 24 height 13
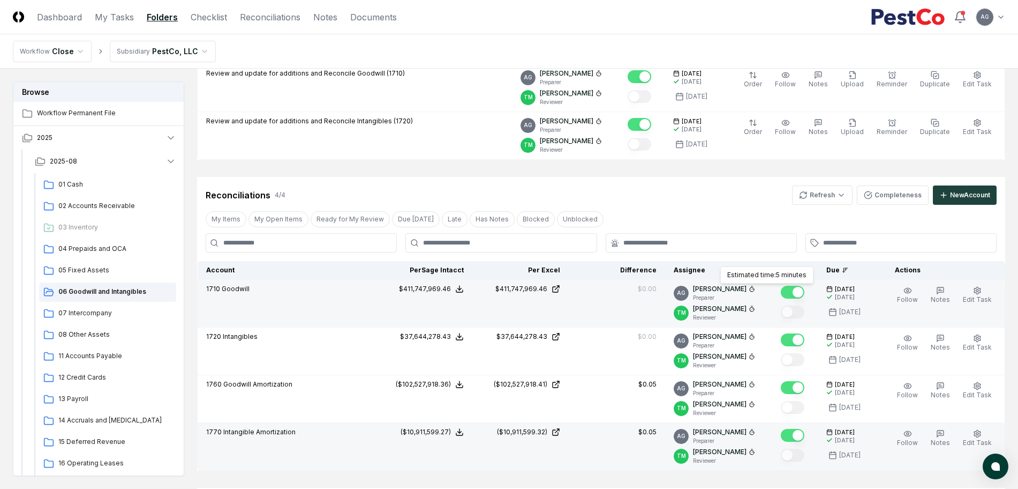
scroll to position [209, 0]
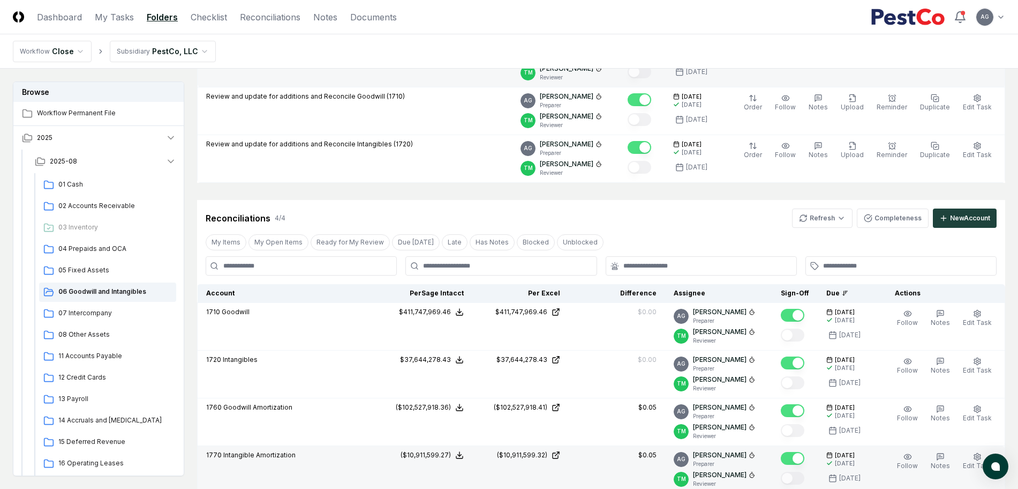
click at [710, 201] on div "Reconciliations 4 / 4 Refresh Completeness New Account" at bounding box center [601, 214] width 808 height 28
click at [106, 18] on link "My Tasks" at bounding box center [114, 17] width 39 height 13
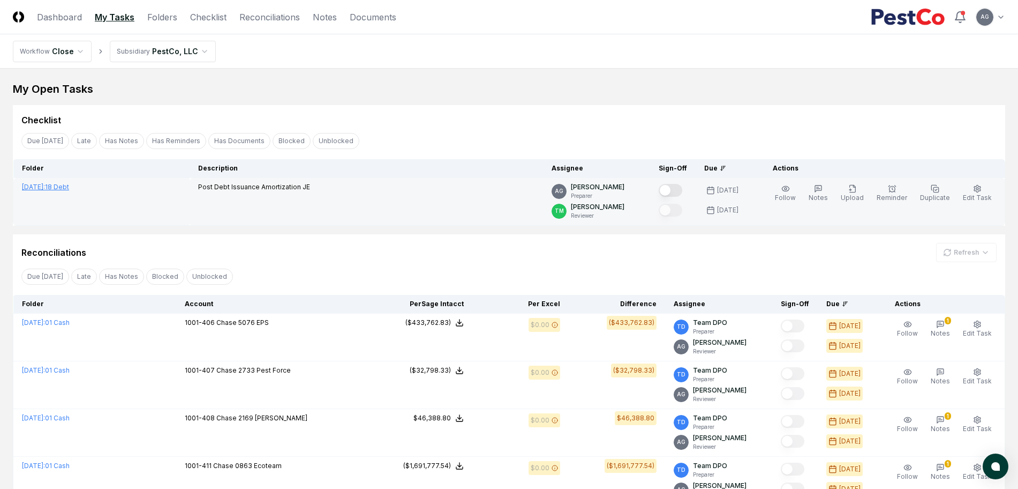
click at [45, 187] on span "August 2025 :" at bounding box center [33, 187] width 23 height 8
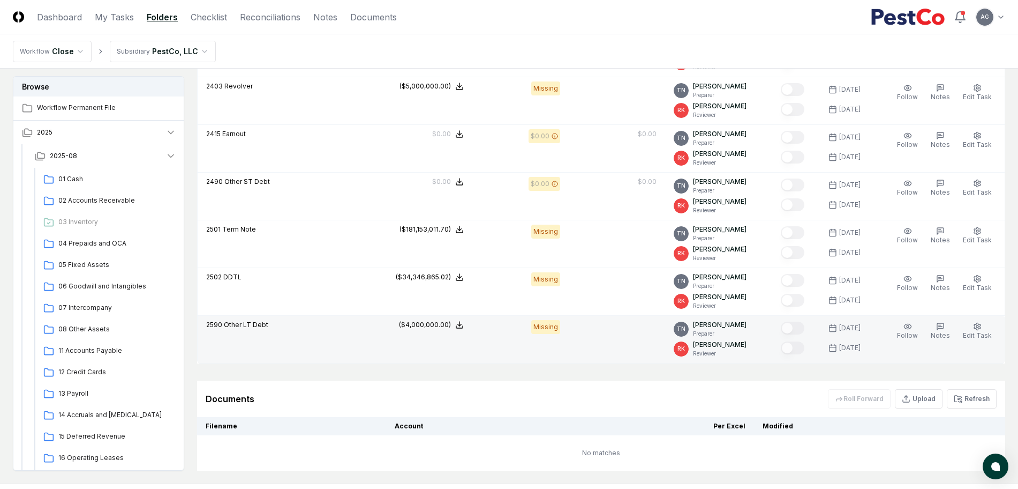
scroll to position [568, 0]
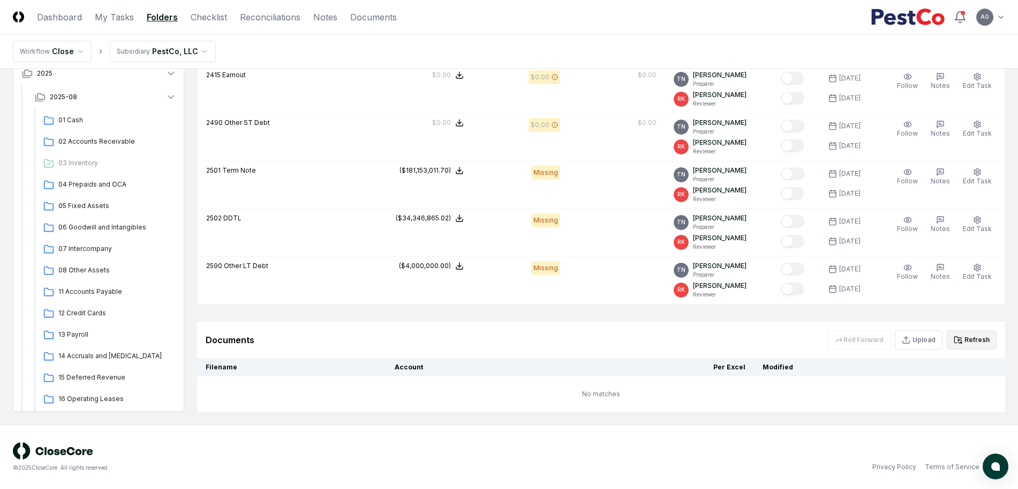
click at [973, 343] on button "Refresh" at bounding box center [972, 339] width 50 height 19
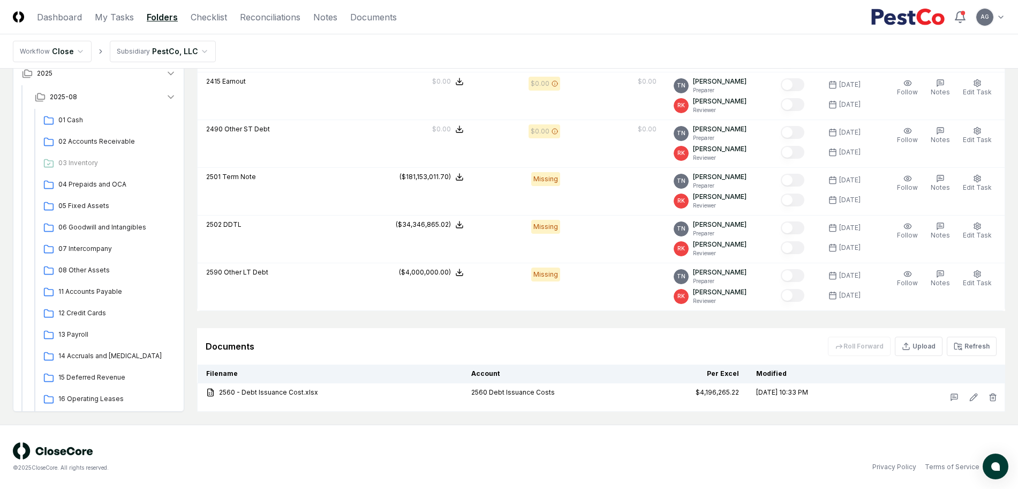
scroll to position [562, 0]
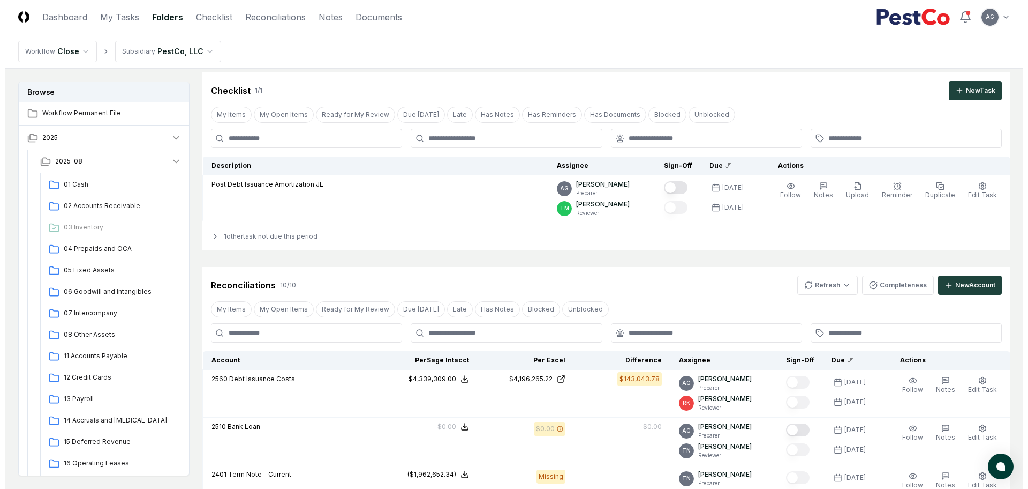
scroll to position [0, 0]
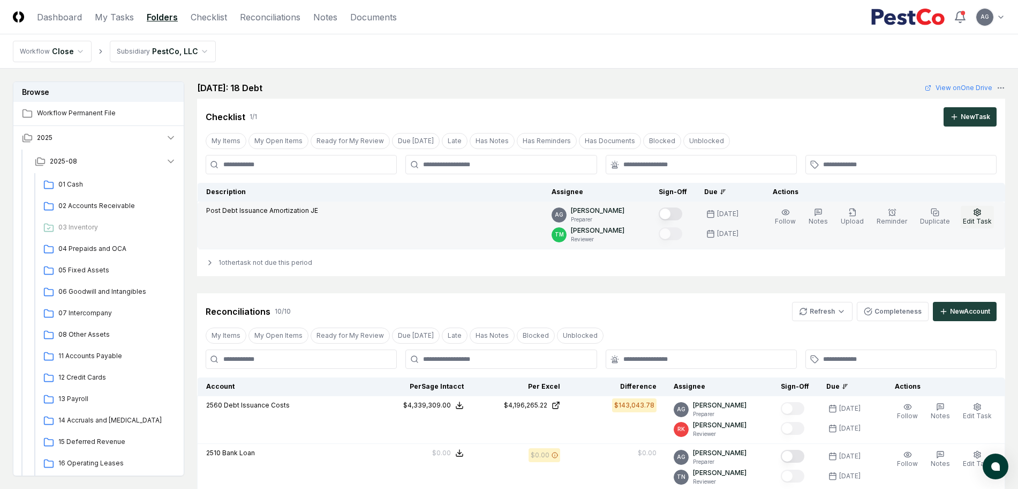
click at [981, 217] on span "Edit Task" at bounding box center [977, 221] width 29 height 8
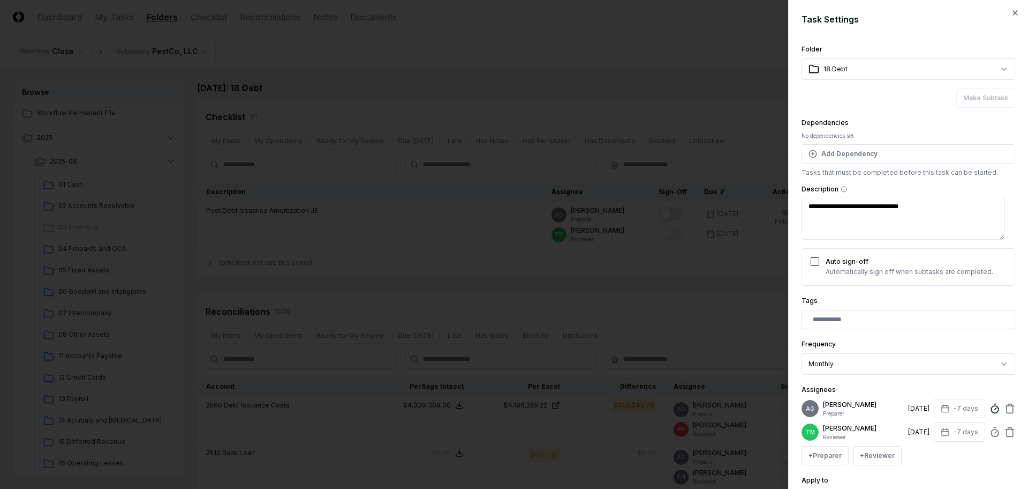
click at [990, 414] on icon at bounding box center [995, 408] width 11 height 11
type textarea "*"
type input "*****"
click at [940, 296] on div "Tags" at bounding box center [909, 311] width 214 height 35
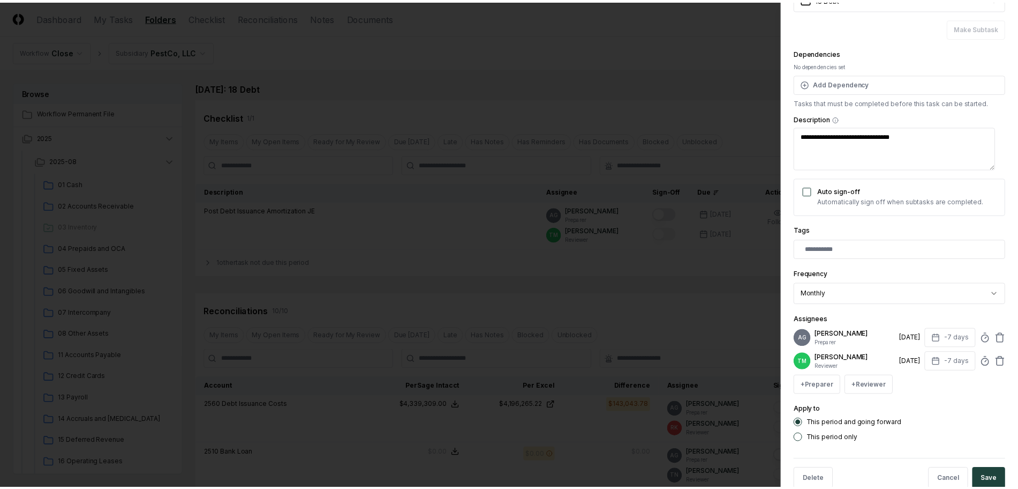
scroll to position [109, 0]
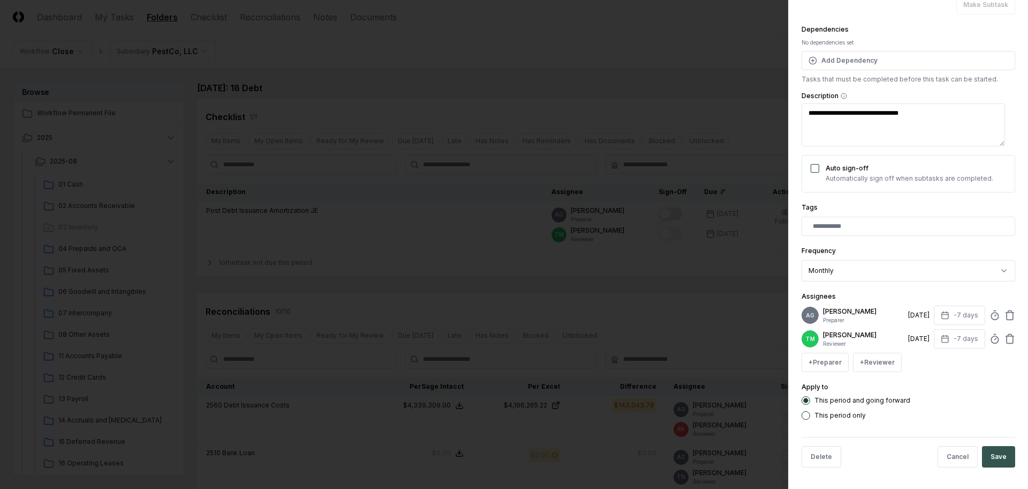
click at [997, 459] on button "Save" at bounding box center [998, 456] width 33 height 21
type textarea "*"
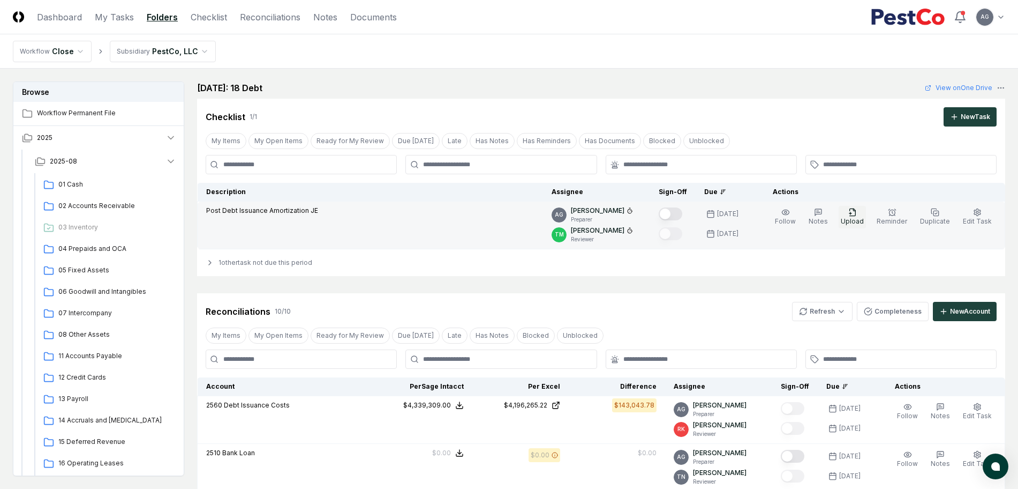
click at [858, 219] on span "Upload" at bounding box center [852, 221] width 23 height 8
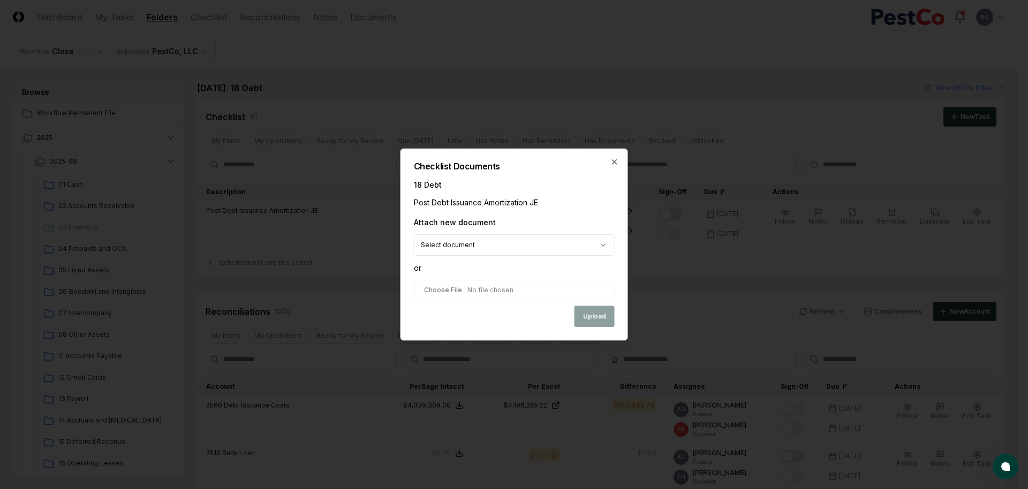
select select "**********"
click at [596, 317] on button "Upload" at bounding box center [595, 316] width 40 height 21
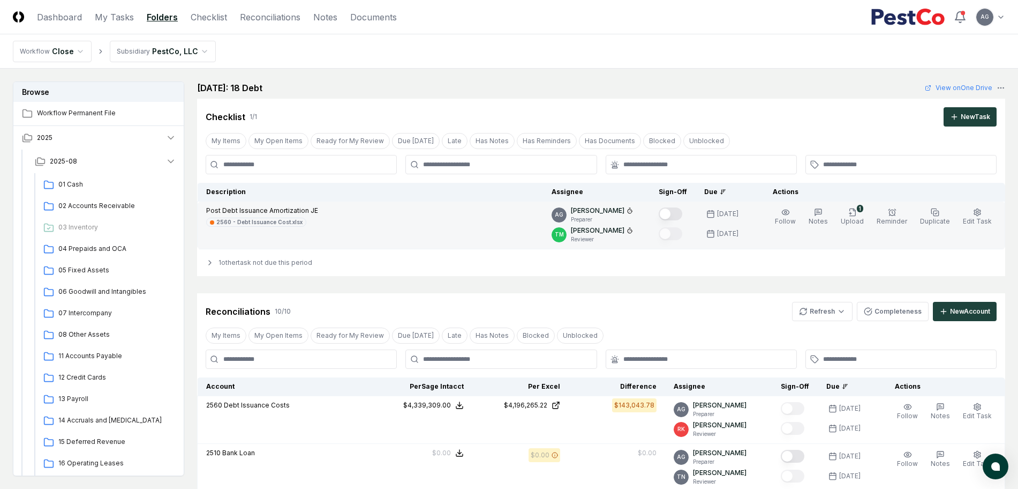
click at [682, 210] on button "Mark complete" at bounding box center [671, 213] width 24 height 13
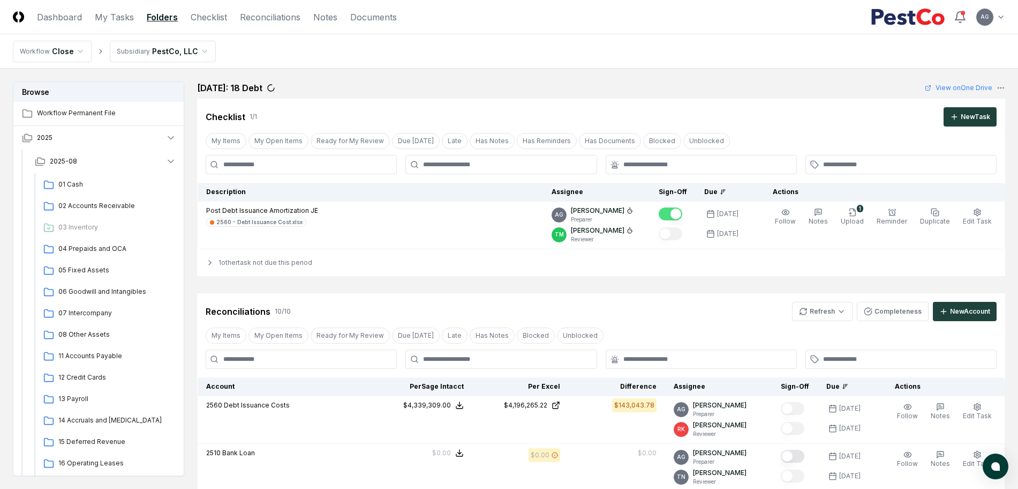
click at [696, 89] on div "August 2025: 18 Debt View on One Drive" at bounding box center [601, 87] width 808 height 13
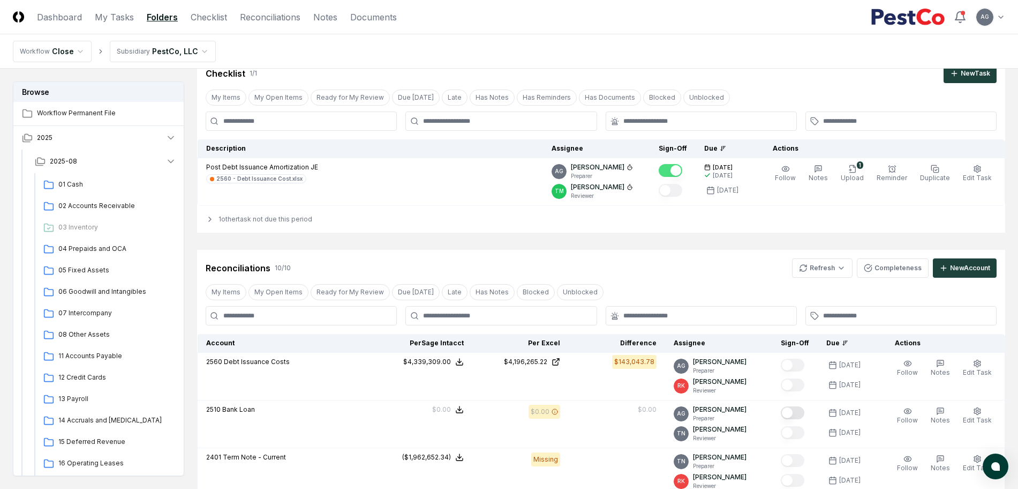
scroll to position [67, 0]
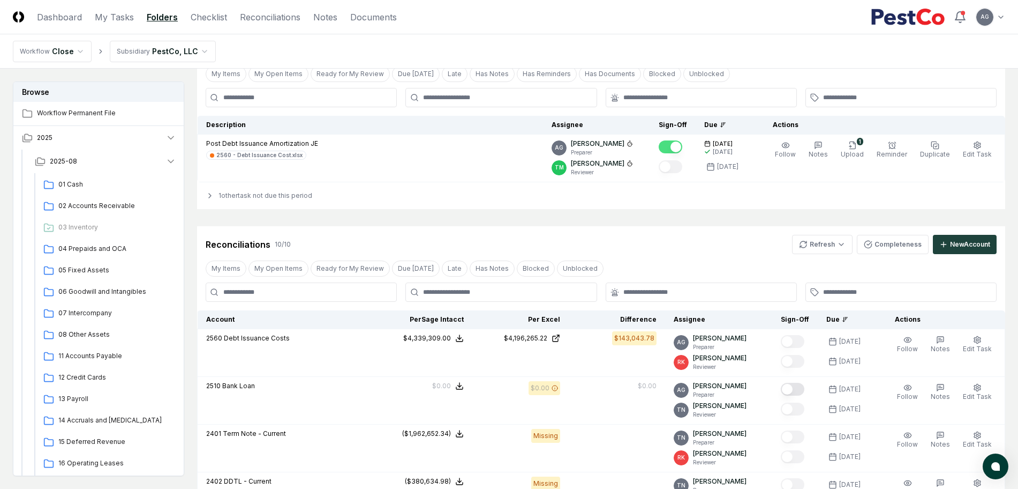
click at [764, 219] on div "Cancel Reassign August 2025: 18 Debt View on One Drive Checklist 1 / 1 New Task…" at bounding box center [601, 460] width 808 height 892
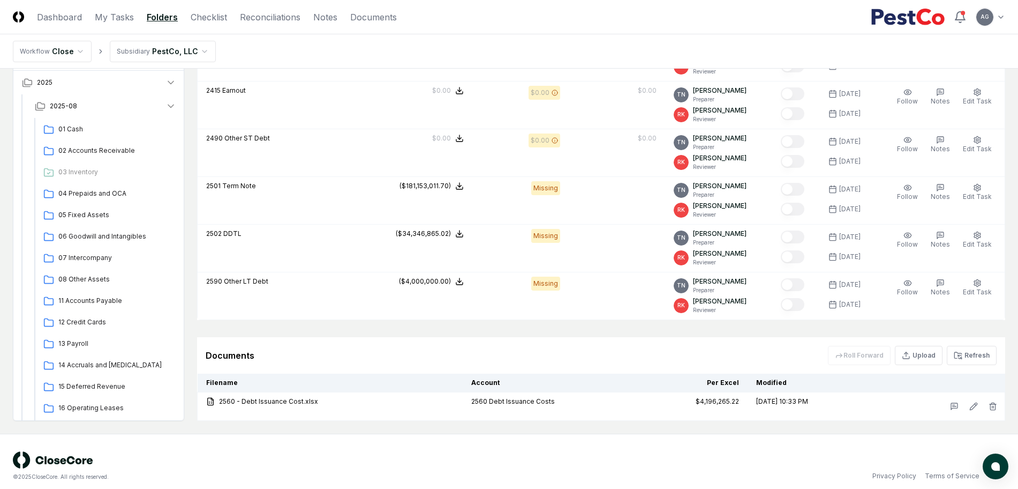
scroll to position [562, 0]
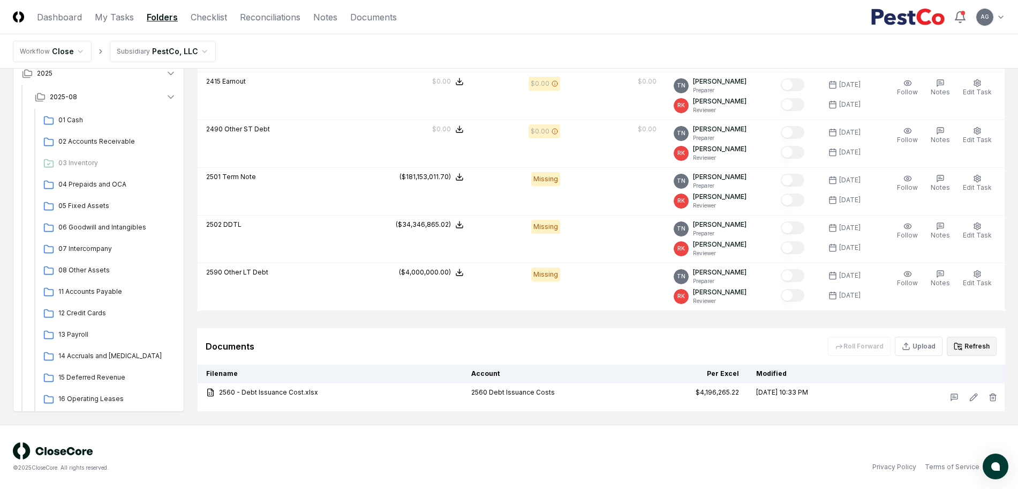
click at [980, 347] on button "Refresh" at bounding box center [972, 345] width 50 height 19
click at [635, 362] on div "Documents Roll Forward Upload Refresh" at bounding box center [601, 346] width 808 height 36
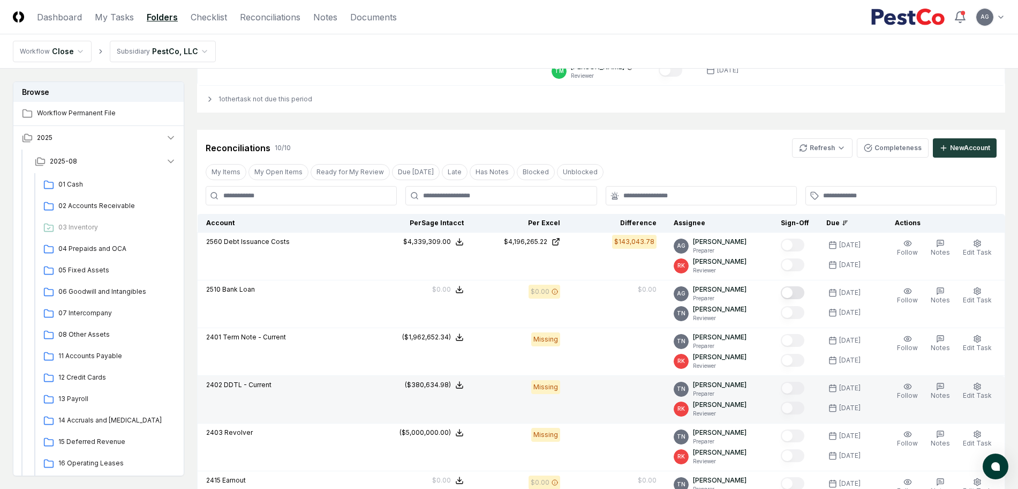
scroll to position [160, 0]
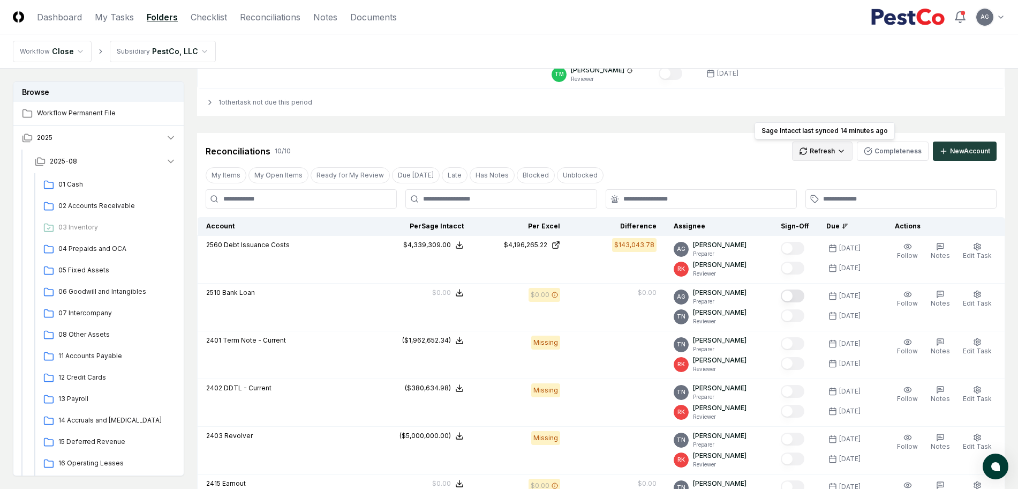
click at [842, 154] on html "CloseCore Dashboard My Tasks Folders Checklist Reconciliations Notes Documents …" at bounding box center [509, 365] width 1018 height 1050
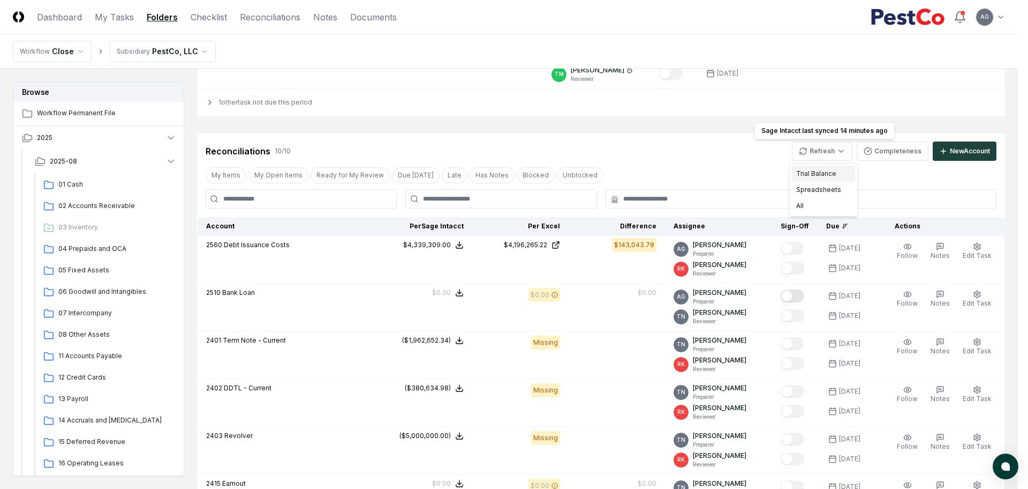
click at [828, 175] on div "Trial Balance" at bounding box center [823, 174] width 63 height 16
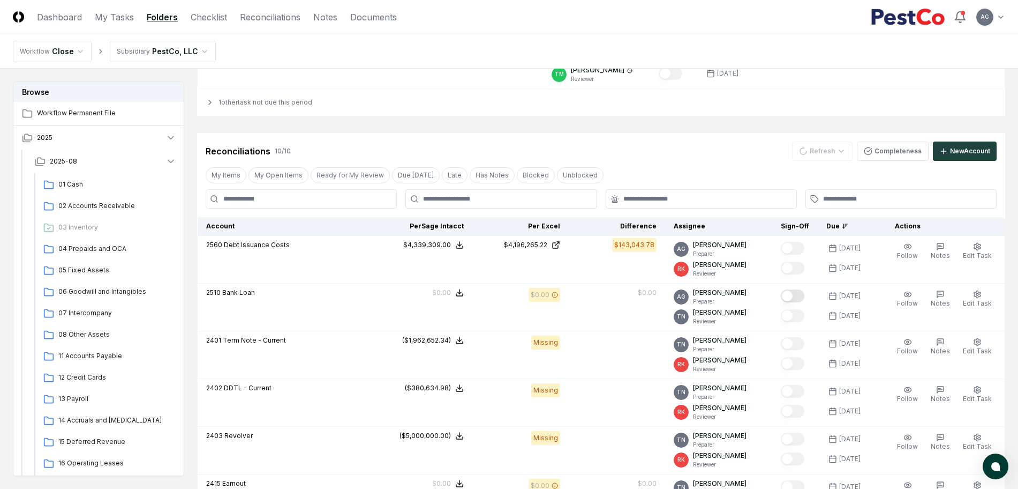
click at [670, 141] on div "Reconciliations 10 / 10 Refresh Completeness New Account" at bounding box center [601, 150] width 791 height 19
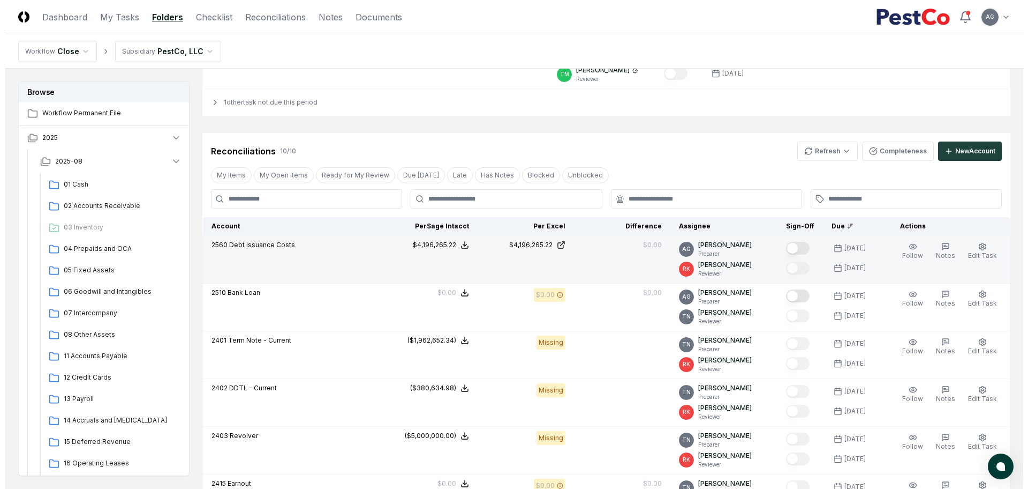
scroll to position [93, 0]
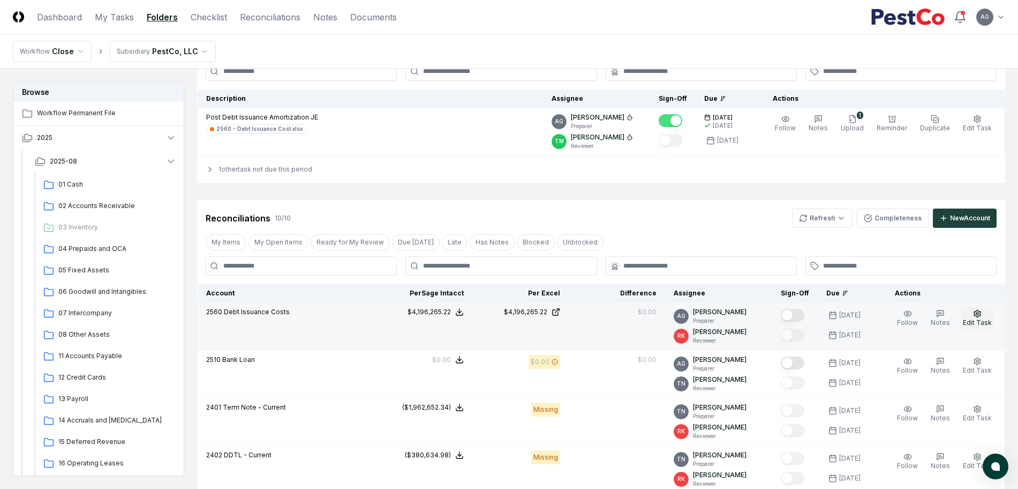
click at [979, 318] on span "Edit Task" at bounding box center [977, 322] width 29 height 8
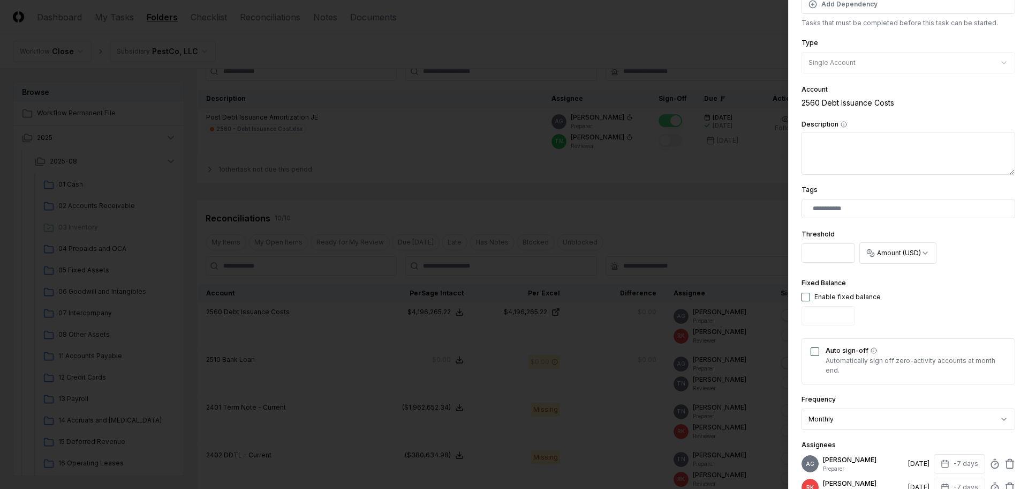
scroll to position [201, 0]
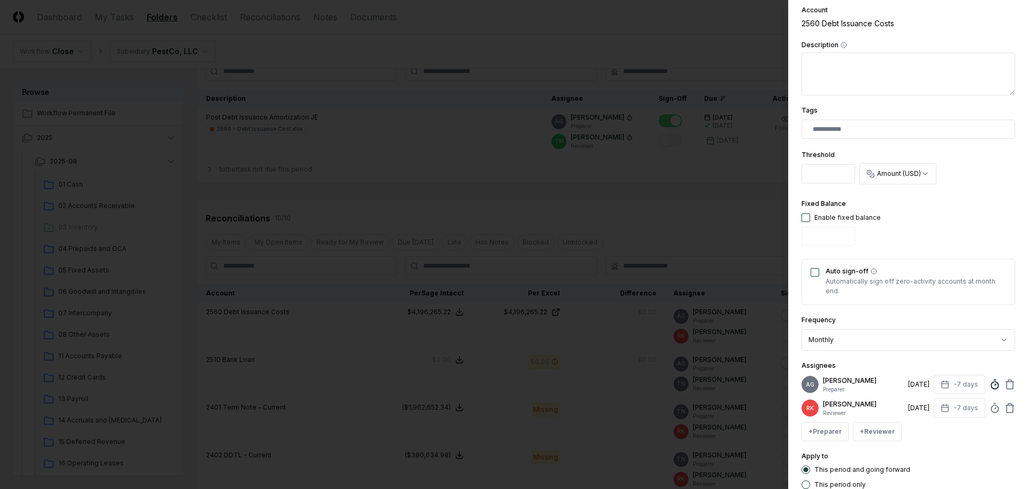
click at [990, 389] on icon at bounding box center [995, 384] width 11 height 11
type input "*****"
click at [931, 358] on div "**********" at bounding box center [909, 165] width 214 height 647
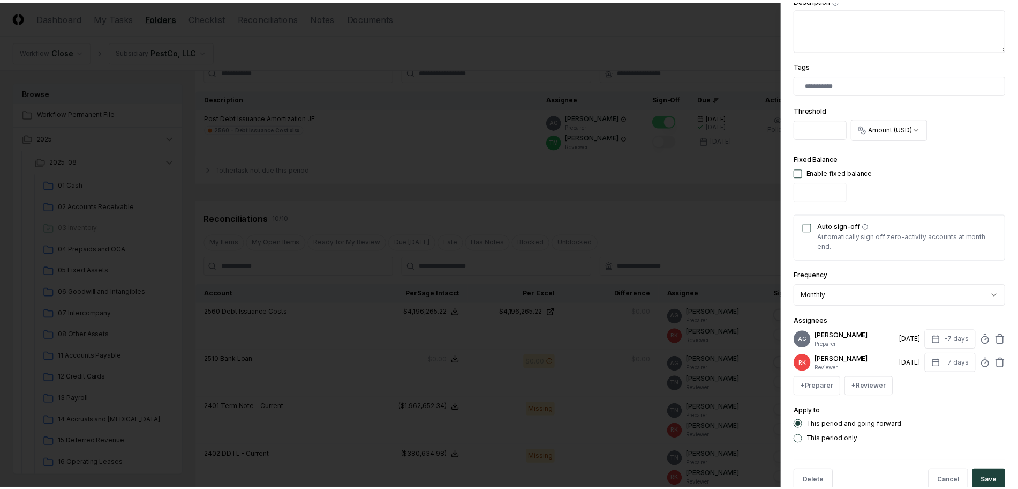
scroll to position [278, 0]
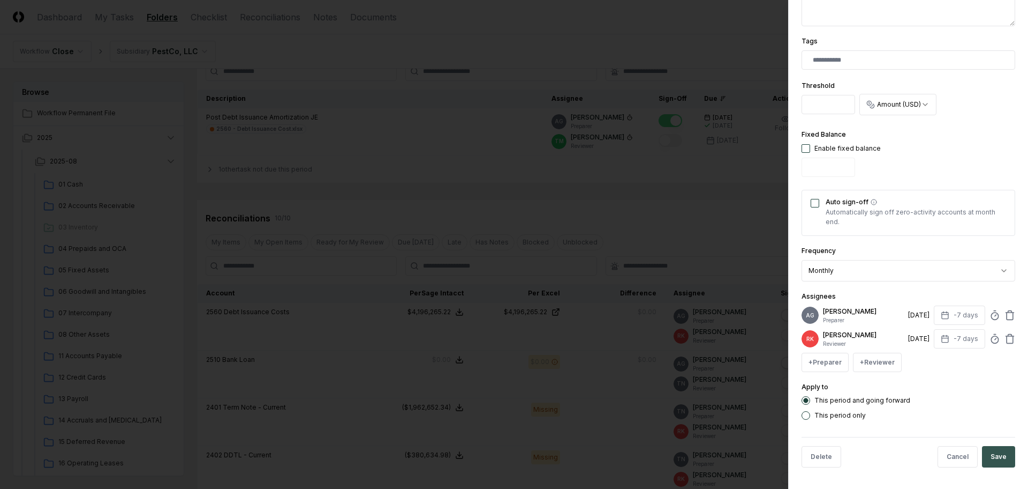
click at [990, 459] on button "Save" at bounding box center [998, 456] width 33 height 21
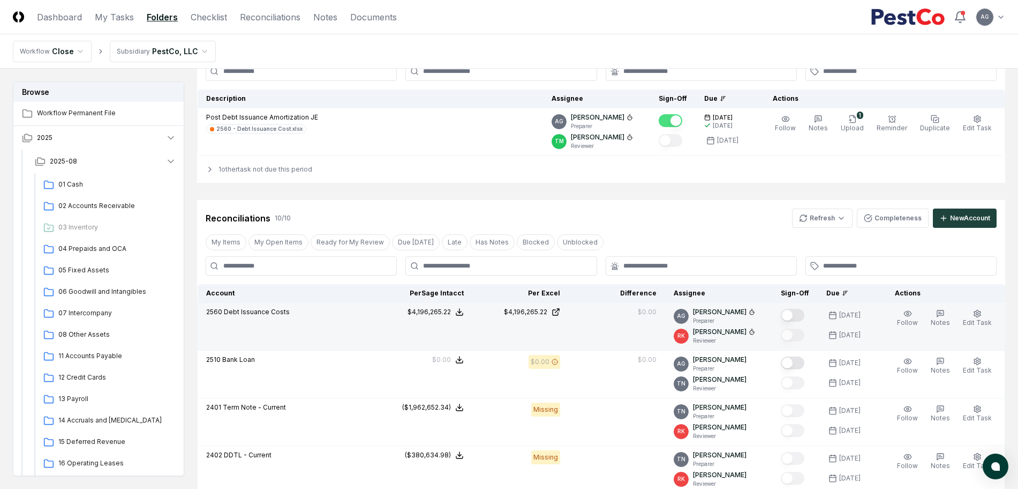
click at [805, 316] on button "Mark complete" at bounding box center [793, 315] width 24 height 13
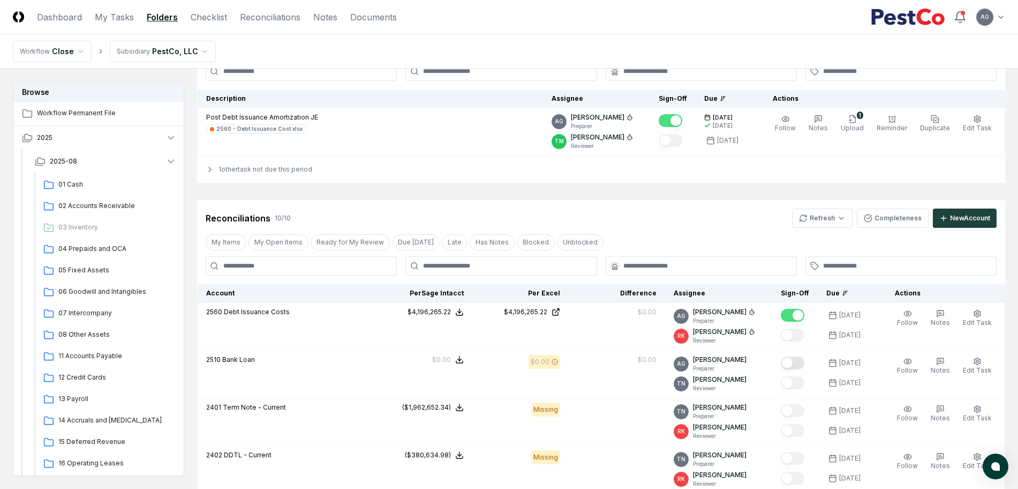
click at [704, 200] on div "Reconciliations 10 / 10 Refresh Completeness New Account" at bounding box center [601, 214] width 808 height 28
click at [679, 201] on div "Reconciliations 10 / 10 Refresh Completeness New Account" at bounding box center [601, 214] width 808 height 28
click at [686, 185] on div "Cancel Reassign August 2025: 18 Debt View on One Drive Checklist 1 / 1 New Task…" at bounding box center [601, 434] width 808 height 892
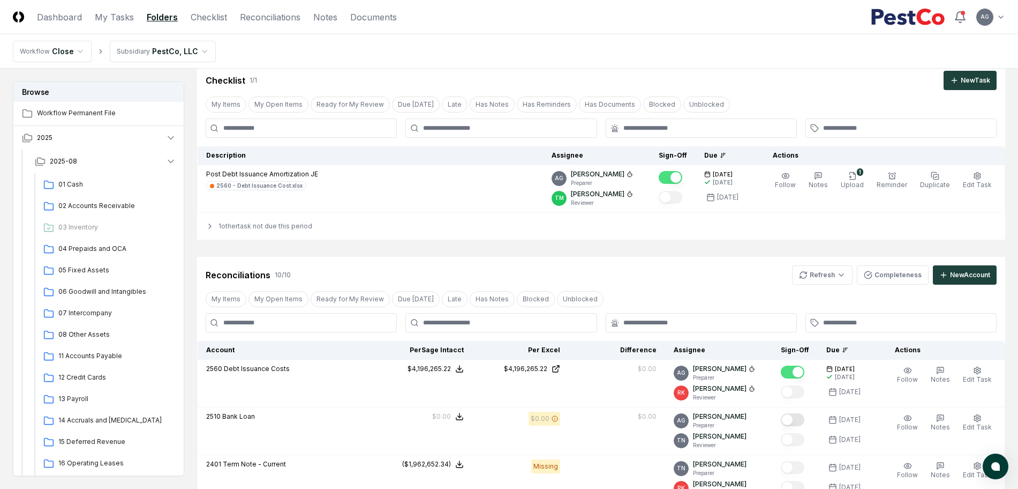
scroll to position [0, 0]
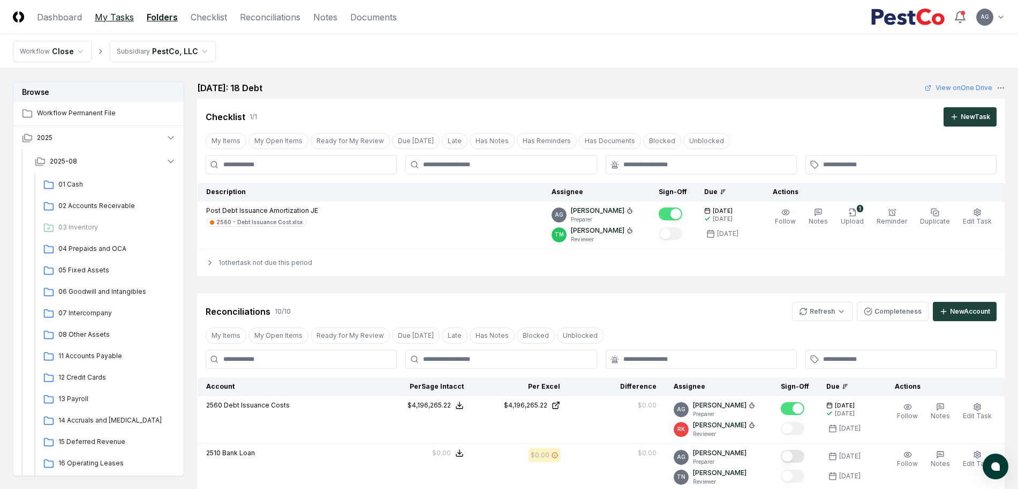
click at [101, 21] on link "My Tasks" at bounding box center [114, 17] width 39 height 13
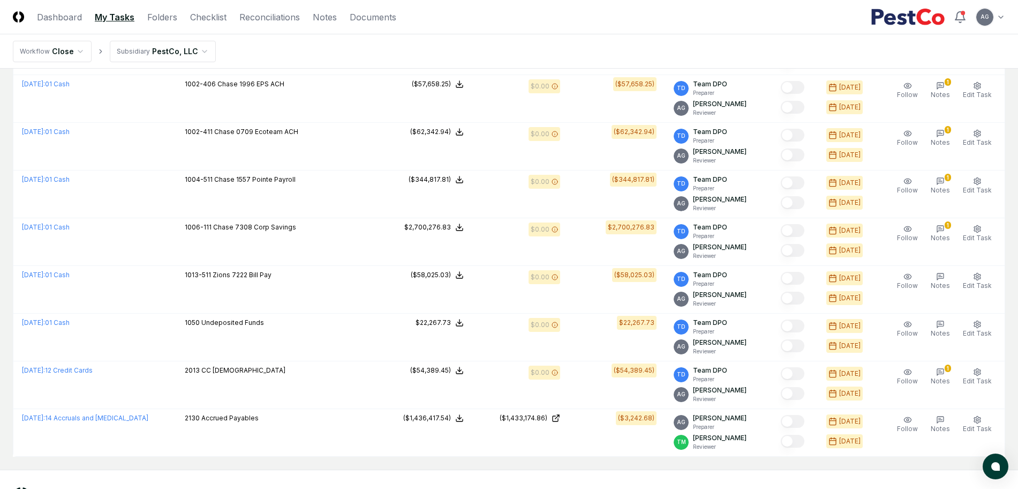
scroll to position [652, 0]
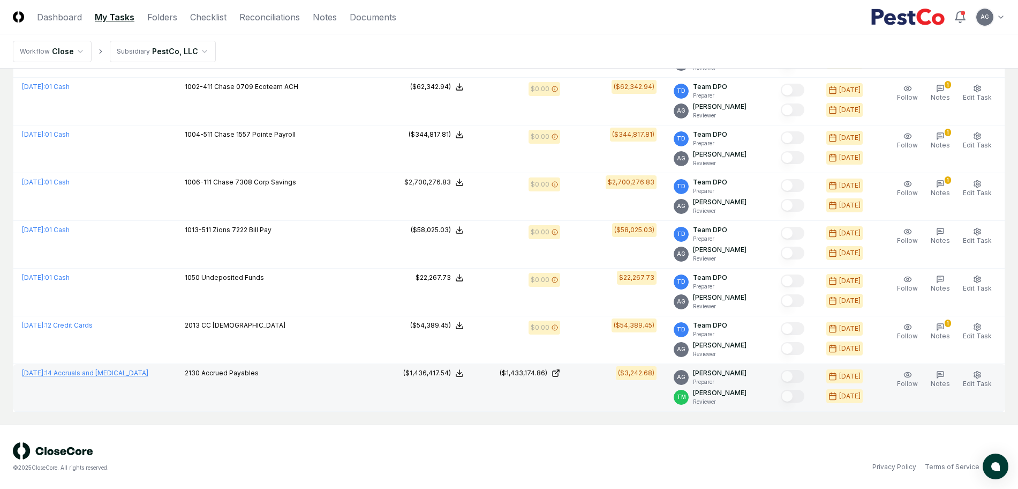
click at [98, 370] on link "July 2025 : 14 Accruals and OCL" at bounding box center [85, 373] width 126 height 8
